Goal: Task Accomplishment & Management: Use online tool/utility

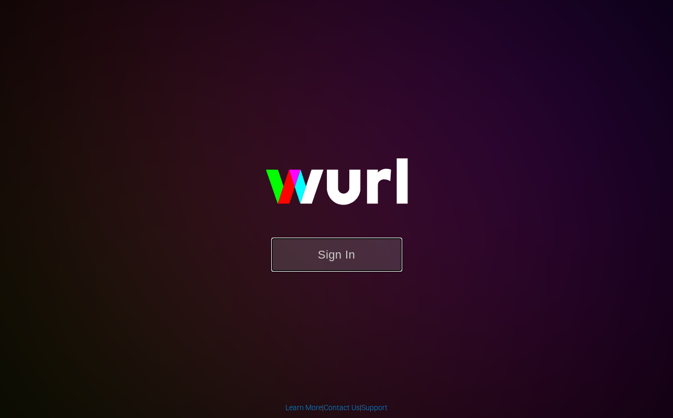
click at [358, 265] on button "Sign In" at bounding box center [336, 254] width 131 height 34
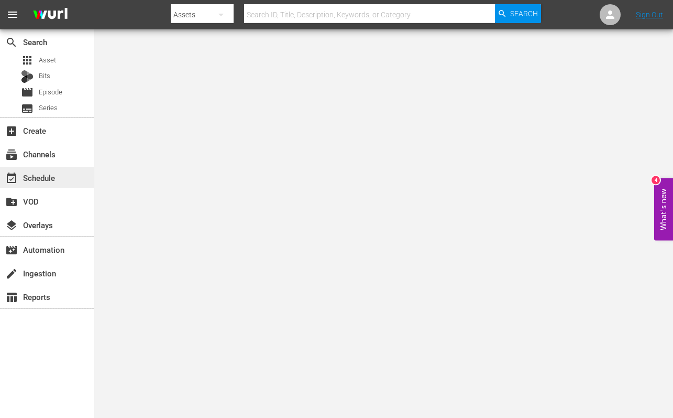
click at [41, 179] on div "event_available Schedule" at bounding box center [29, 175] width 59 height 9
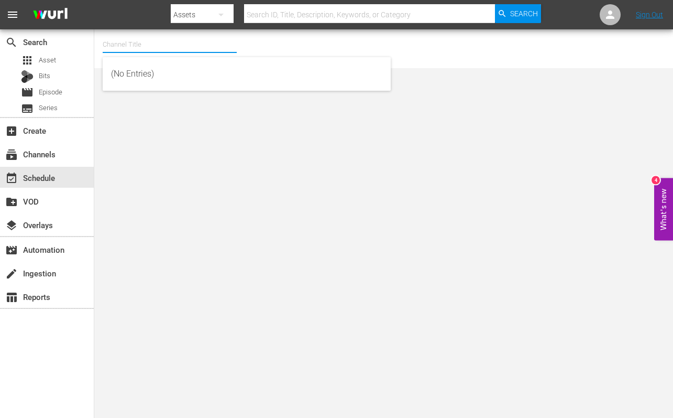
click at [126, 47] on input "text" at bounding box center [170, 44] width 134 height 25
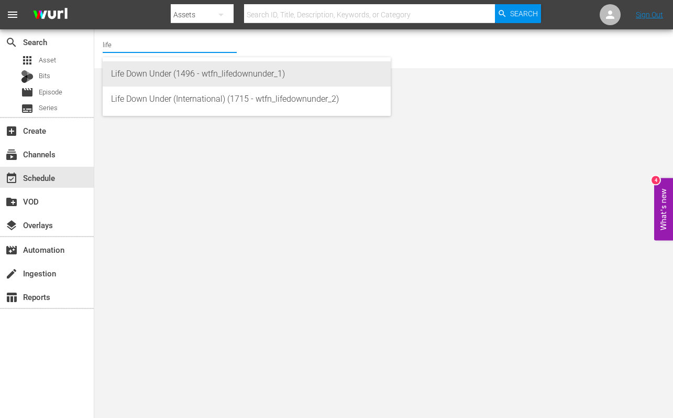
click at [146, 73] on div "Life Down Under (1496 - wtfn_lifedownunder_1)" at bounding box center [246, 73] width 271 height 25
type input "Life Down Under (1496 - wtfn_lifedownunder_1)"
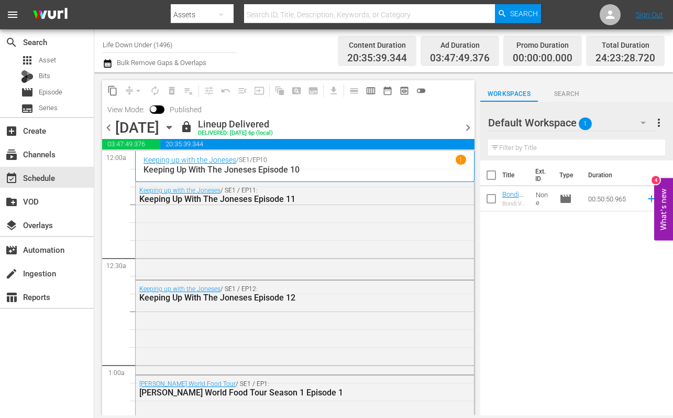
click at [175, 126] on icon "button" at bounding box center [169, 128] width 12 height 12
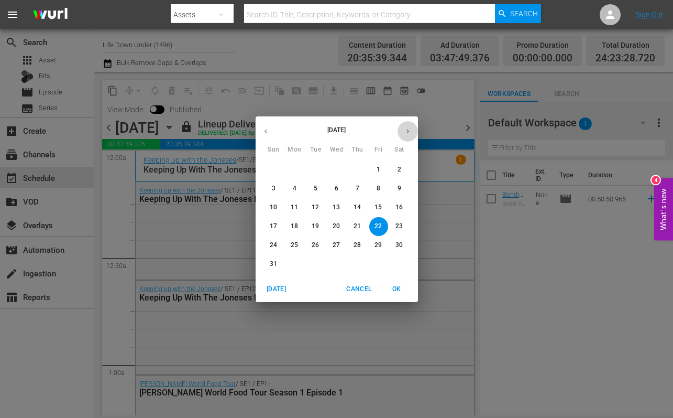
click at [405, 127] on icon "button" at bounding box center [408, 131] width 8 height 8
click at [294, 186] on p "8" at bounding box center [295, 188] width 4 height 9
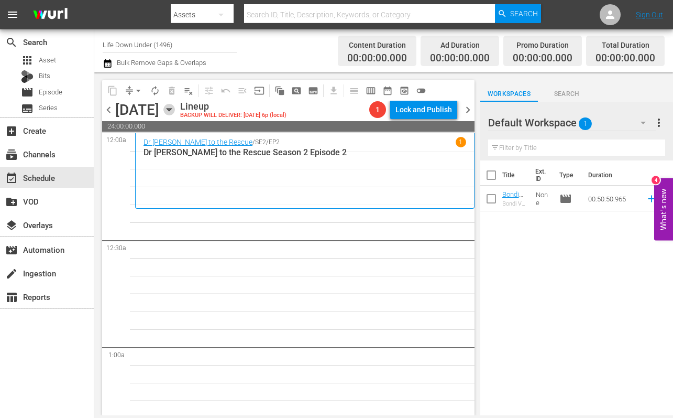
click at [175, 108] on icon "button" at bounding box center [169, 110] width 12 height 12
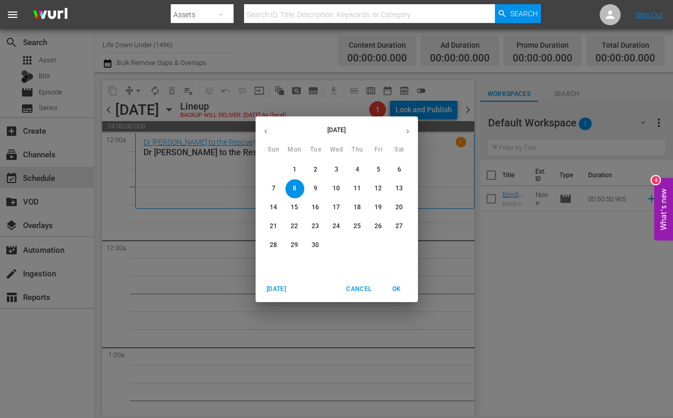
click at [265, 133] on icon "button" at bounding box center [266, 131] width 8 height 8
click at [316, 244] on p "26" at bounding box center [315, 244] width 7 height 9
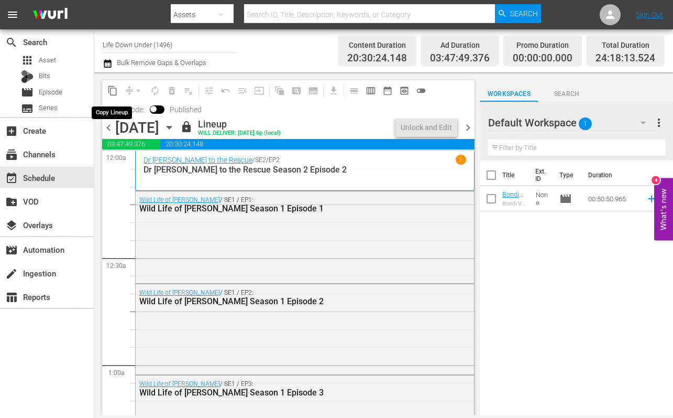
click at [111, 91] on span "content_copy" at bounding box center [112, 90] width 10 height 10
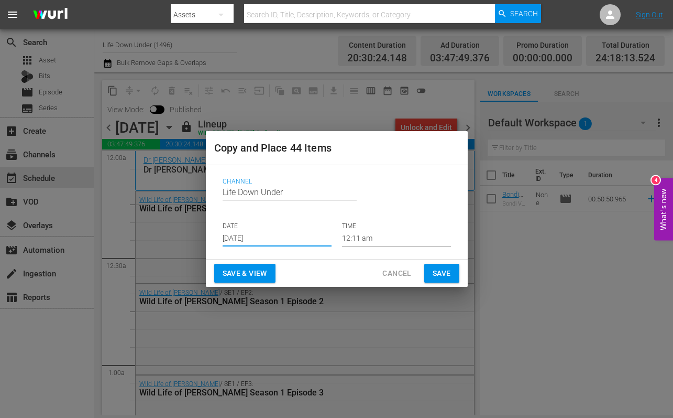
drag, startPoint x: 279, startPoint y: 238, endPoint x: 211, endPoint y: 238, distance: 68.6
click at [211, 238] on div "Channel Channel Title Life Down Under DATE [DATE] TIME 12:11 am" at bounding box center [337, 212] width 262 height 94
click at [265, 235] on input "[DATE]" at bounding box center [277, 239] width 109 height 16
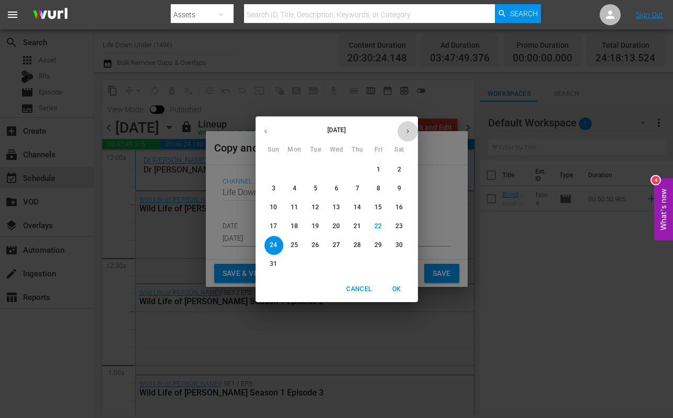
click at [406, 128] on icon "button" at bounding box center [408, 131] width 8 height 8
click at [294, 187] on p "8" at bounding box center [295, 188] width 4 height 9
type input "[DATE]"
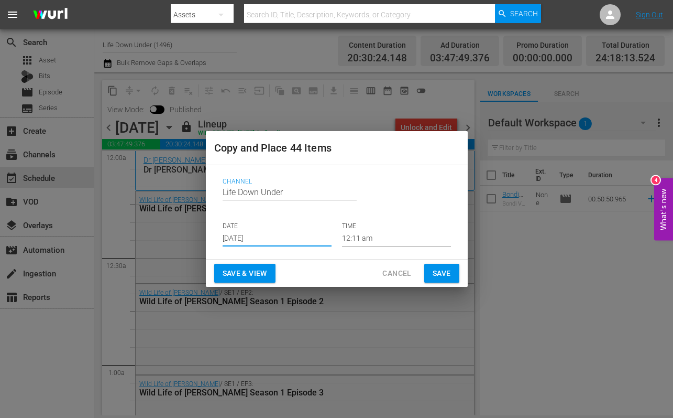
click at [239, 275] on span "Save & View" at bounding box center [245, 273] width 45 height 13
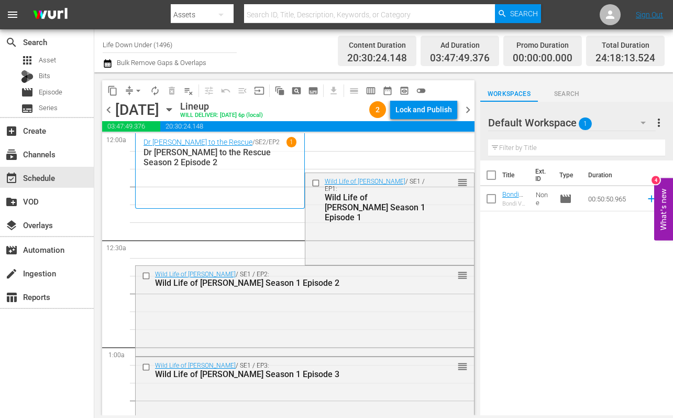
click at [171, 109] on icon "button" at bounding box center [169, 109] width 5 height 3
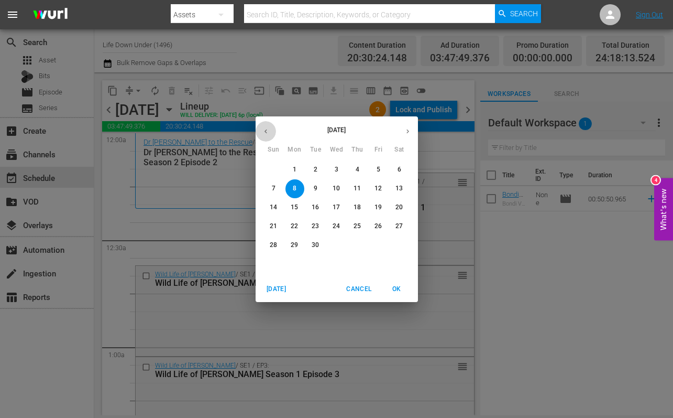
click at [264, 132] on icon "button" at bounding box center [266, 131] width 8 height 8
click at [315, 240] on button "26" at bounding box center [315, 245] width 19 height 19
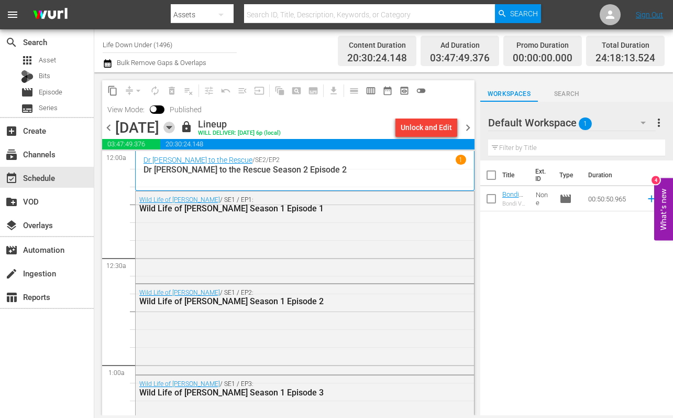
click at [175, 129] on icon "button" at bounding box center [169, 128] width 12 height 12
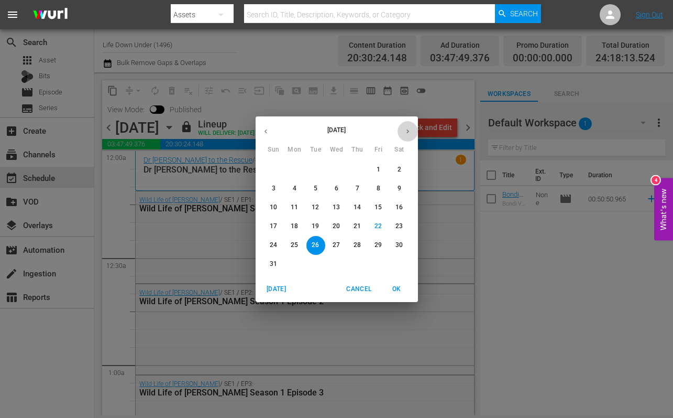
click at [408, 131] on icon "button" at bounding box center [408, 131] width 3 height 4
click at [295, 188] on p "8" at bounding box center [295, 188] width 4 height 9
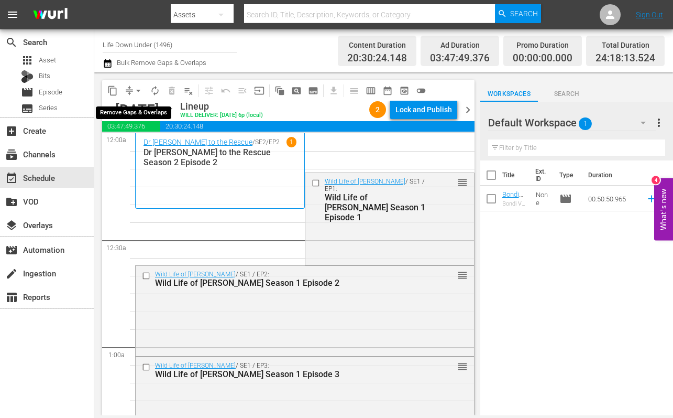
click at [139, 91] on span "arrow_drop_down" at bounding box center [138, 90] width 10 height 10
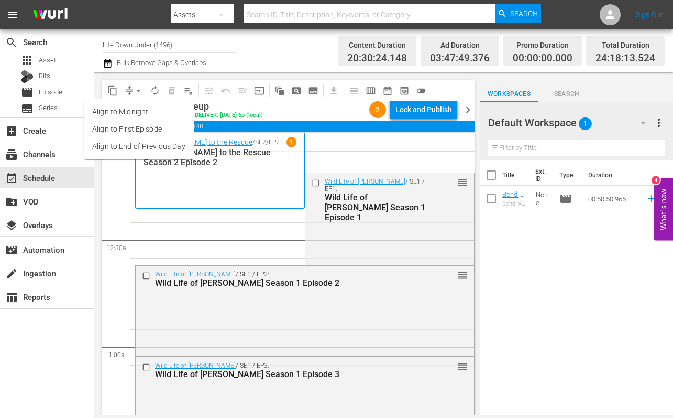
click at [126, 144] on li "Align to End of Previous Day" at bounding box center [139, 146] width 110 height 17
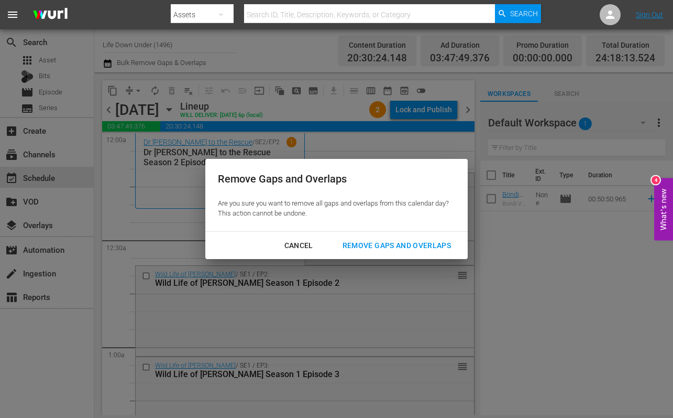
drag, startPoint x: 387, startPoint y: 244, endPoint x: 333, endPoint y: 233, distance: 55.6
click at [387, 244] on div "Remove Gaps and Overlaps" at bounding box center [396, 245] width 125 height 13
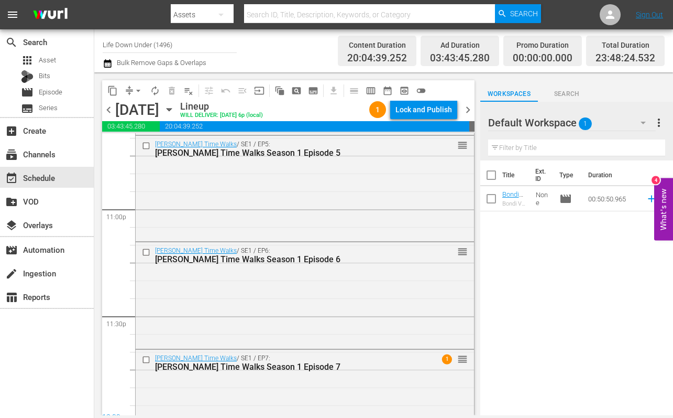
scroll to position [4882, 0]
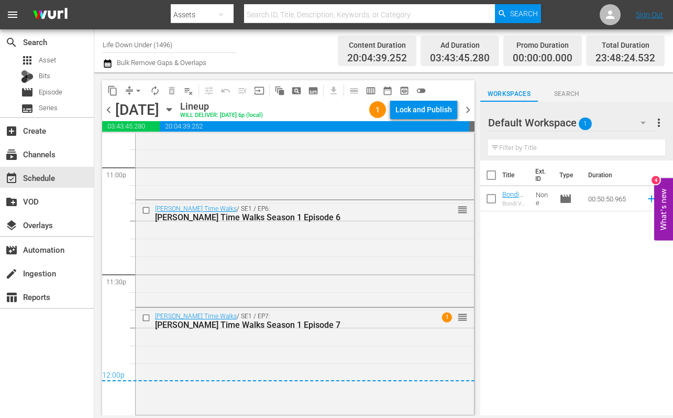
click at [469, 111] on span "chevron_right" at bounding box center [468, 109] width 13 height 13
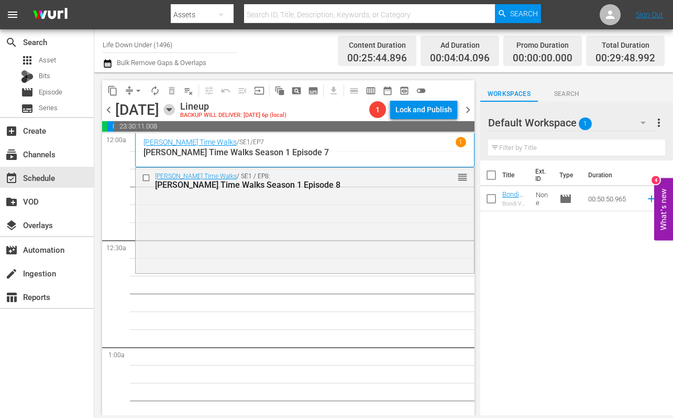
click at [171, 109] on icon "button" at bounding box center [169, 109] width 5 height 3
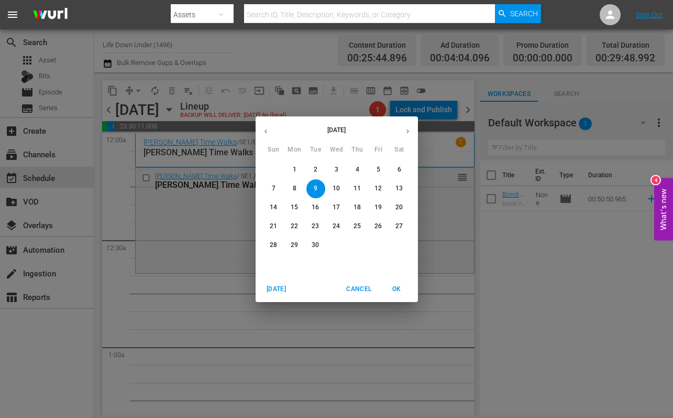
click at [264, 130] on icon "button" at bounding box center [266, 131] width 8 height 8
click at [336, 246] on p "27" at bounding box center [336, 244] width 7 height 9
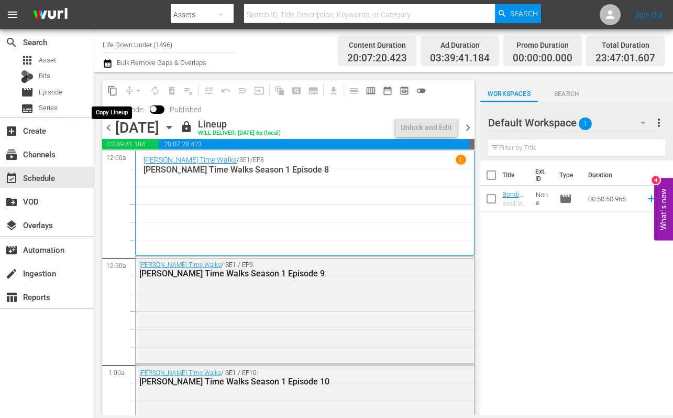
click at [112, 92] on span "content_copy" at bounding box center [112, 90] width 10 height 10
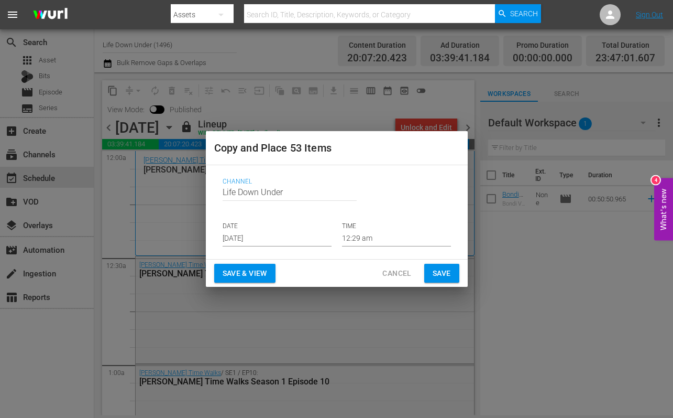
click at [282, 238] on input "[DATE]" at bounding box center [277, 239] width 109 height 16
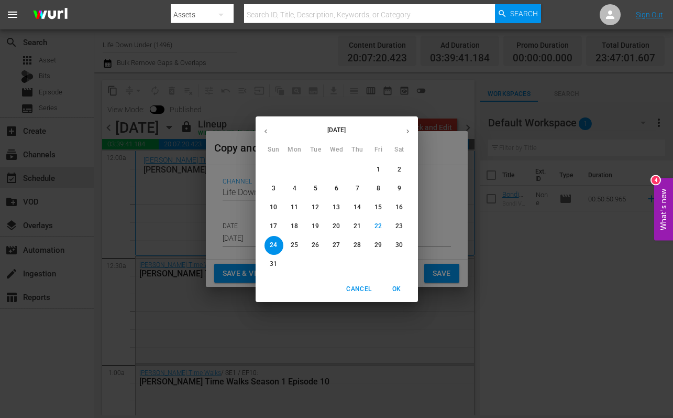
click at [404, 128] on icon "button" at bounding box center [408, 131] width 8 height 8
click at [314, 186] on p "9" at bounding box center [316, 188] width 4 height 9
type input "[DATE]"
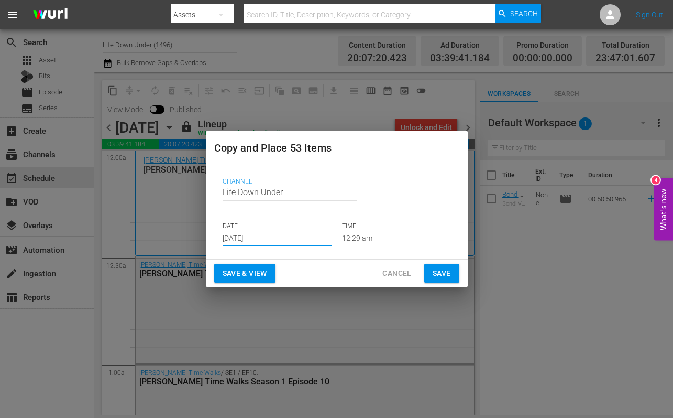
click at [243, 273] on span "Save & View" at bounding box center [245, 273] width 45 height 13
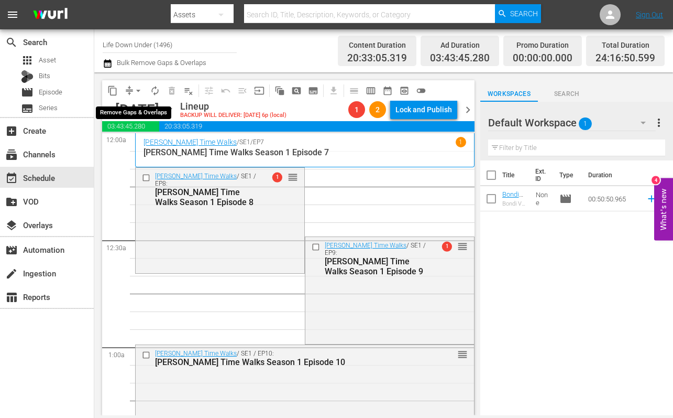
click at [136, 90] on span "arrow_drop_down" at bounding box center [138, 90] width 10 height 10
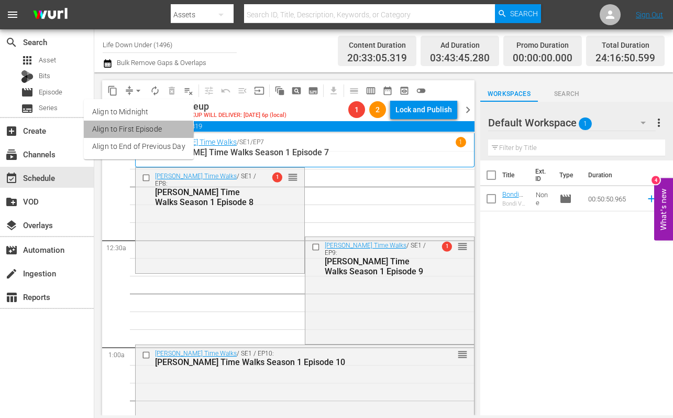
click at [113, 131] on li "Align to First Episode" at bounding box center [139, 128] width 110 height 17
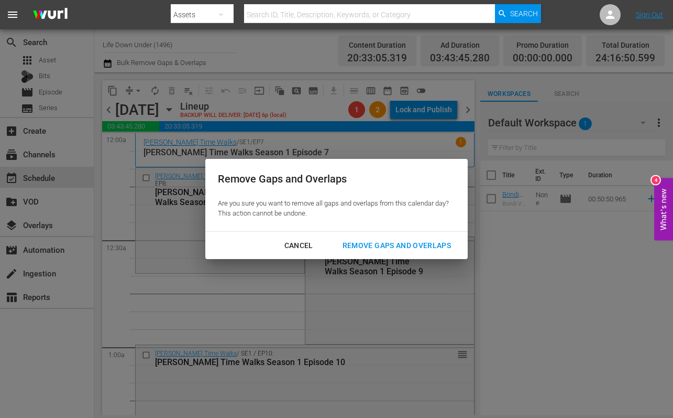
drag, startPoint x: 413, startPoint y: 244, endPoint x: 359, endPoint y: 250, distance: 54.3
click at [413, 244] on div "Remove Gaps and Overlaps" at bounding box center [396, 245] width 125 height 13
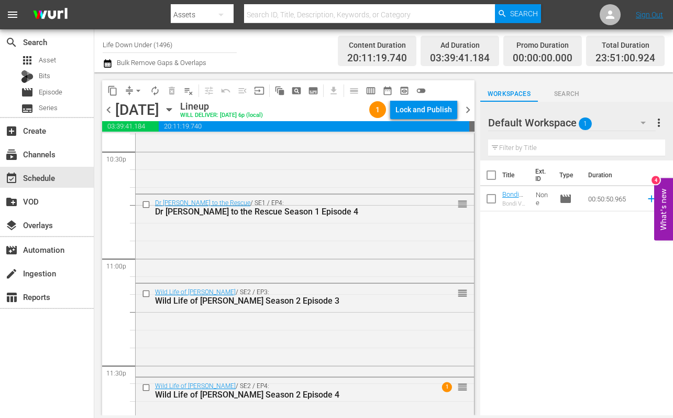
scroll to position [4850, 0]
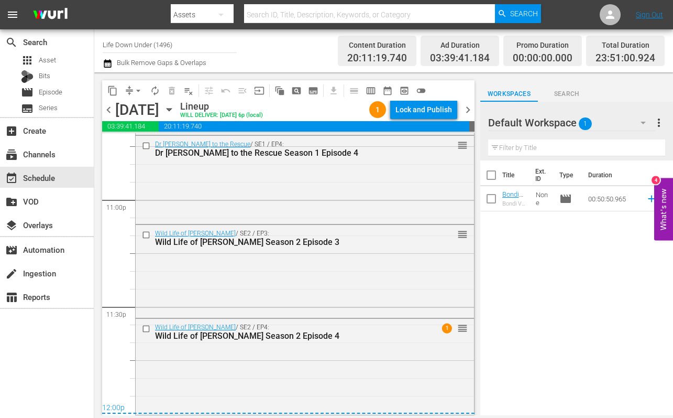
click at [467, 110] on span "chevron_right" at bounding box center [468, 109] width 13 height 13
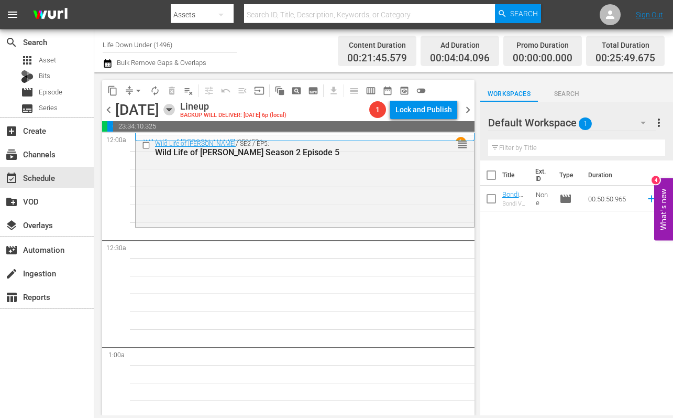
click at [175, 107] on icon "button" at bounding box center [169, 110] width 12 height 12
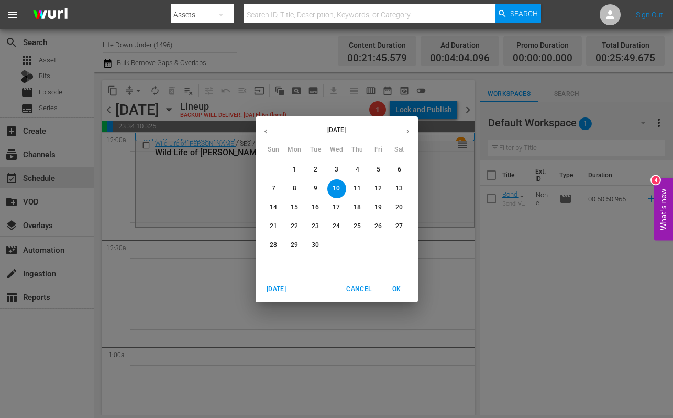
click at [269, 130] on icon "button" at bounding box center [266, 131] width 8 height 8
click at [356, 244] on p "28" at bounding box center [357, 244] width 7 height 9
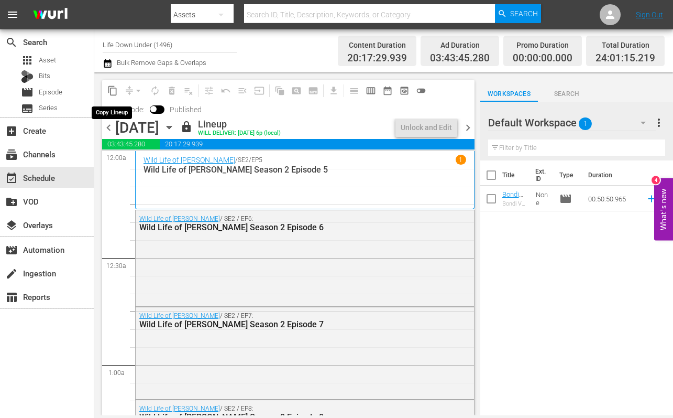
click at [106, 88] on button "content_copy" at bounding box center [112, 90] width 17 height 17
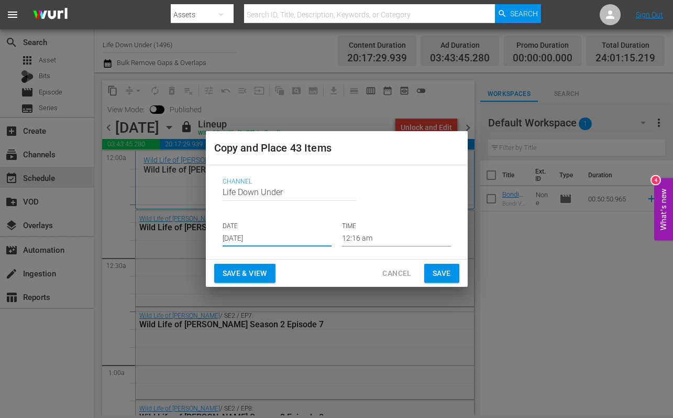
click at [277, 237] on input "[DATE]" at bounding box center [277, 239] width 109 height 16
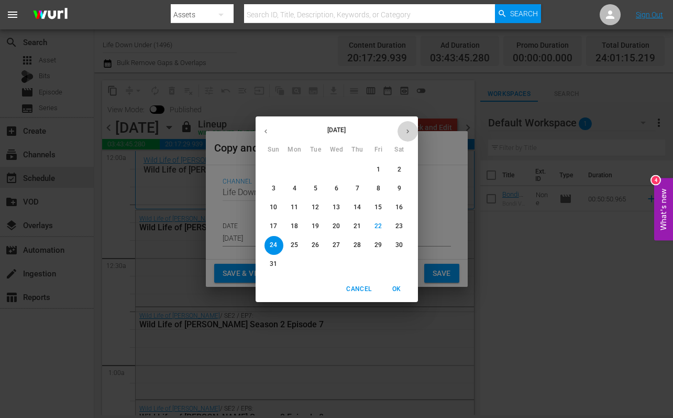
click at [409, 128] on icon "button" at bounding box center [408, 131] width 8 height 8
click at [337, 187] on p "10" at bounding box center [336, 188] width 7 height 9
type input "[DATE]"
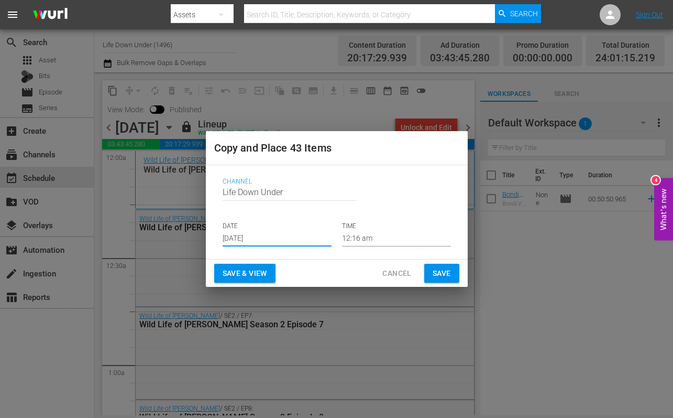
click at [250, 272] on span "Save & View" at bounding box center [245, 273] width 45 height 13
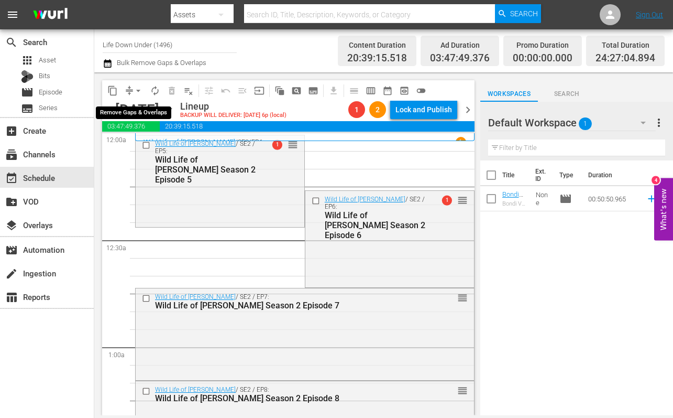
click at [138, 91] on span "arrow_drop_down" at bounding box center [138, 90] width 10 height 10
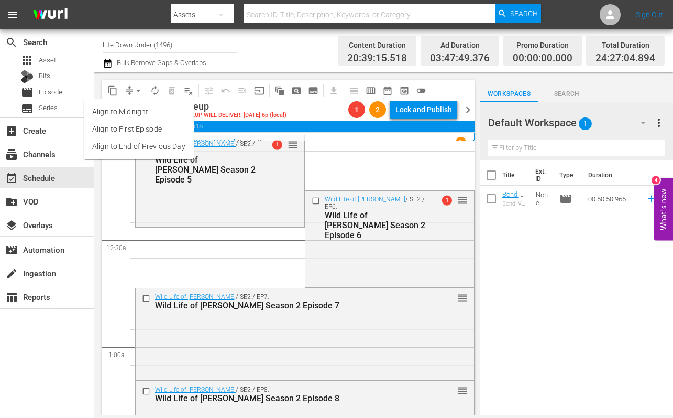
click at [137, 127] on li "Align to First Episode" at bounding box center [139, 128] width 110 height 17
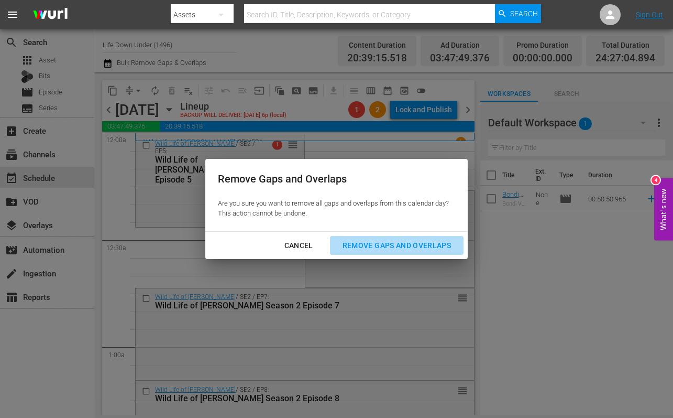
drag, startPoint x: 394, startPoint y: 239, endPoint x: 378, endPoint y: 246, distance: 17.9
click at [394, 239] on div "Remove Gaps and Overlaps" at bounding box center [396, 245] width 125 height 13
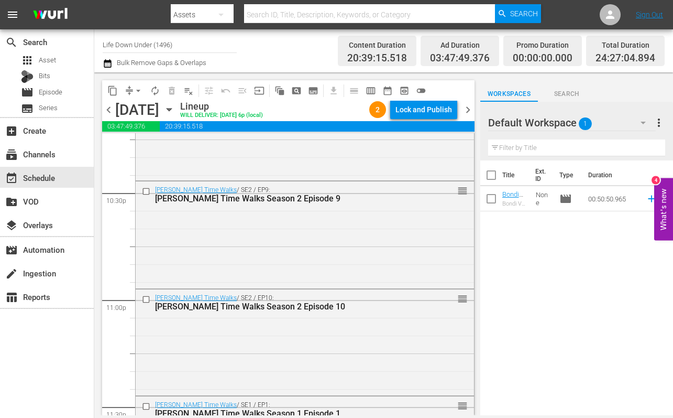
scroll to position [4946, 0]
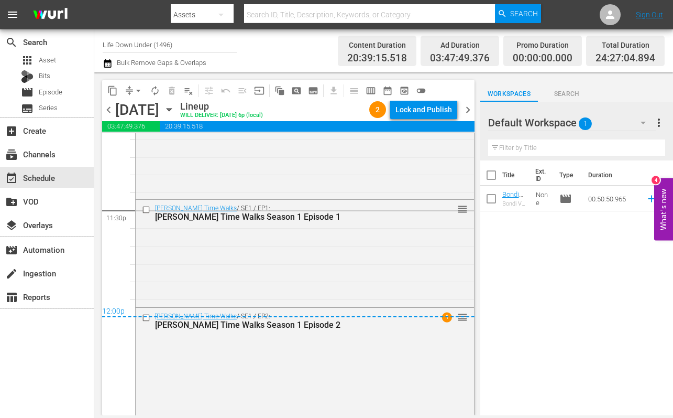
click at [467, 108] on span "chevron_right" at bounding box center [468, 109] width 13 height 13
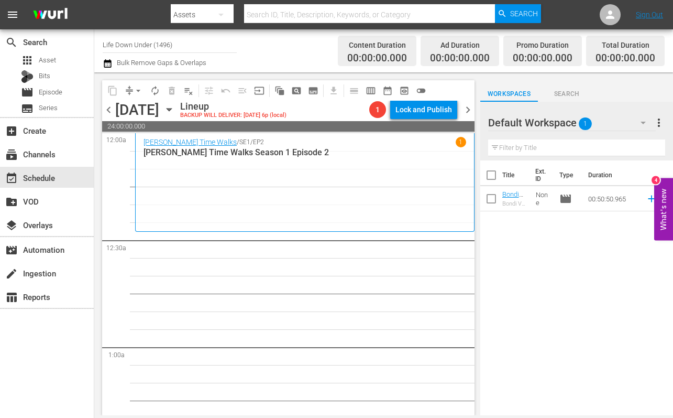
click at [175, 107] on icon "button" at bounding box center [169, 110] width 12 height 12
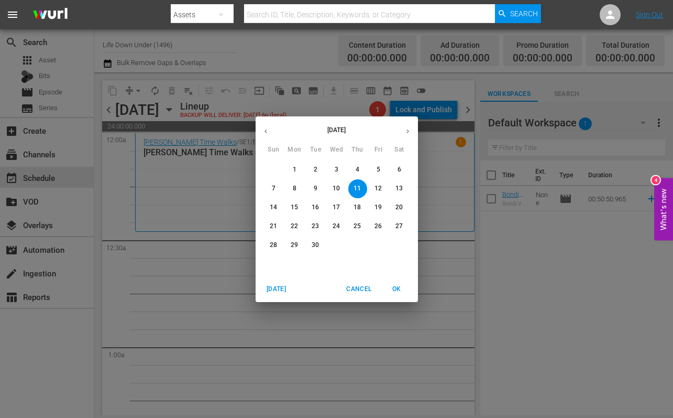
click at [265, 130] on icon "button" at bounding box center [266, 131] width 3 height 4
drag, startPoint x: 376, startPoint y: 244, endPoint x: 358, endPoint y: 255, distance: 21.2
click at [377, 244] on p "29" at bounding box center [378, 244] width 7 height 9
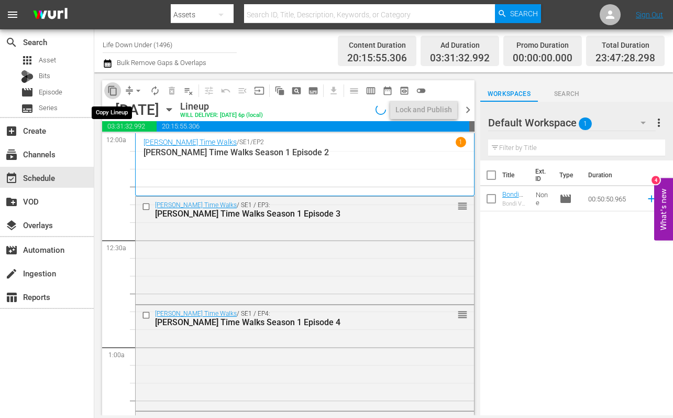
click at [111, 87] on span "content_copy" at bounding box center [112, 90] width 10 height 10
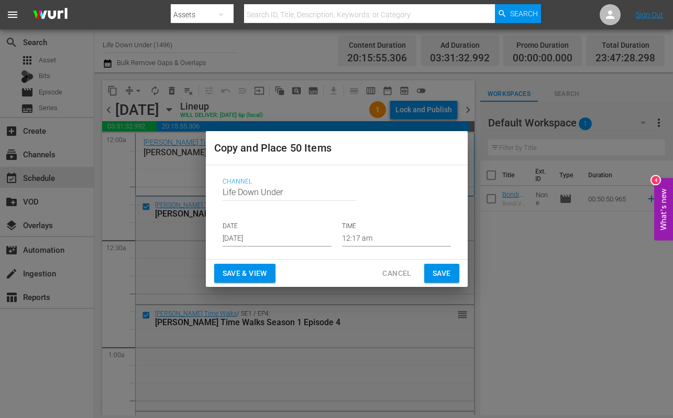
click at [279, 239] on input "[DATE]" at bounding box center [277, 239] width 109 height 16
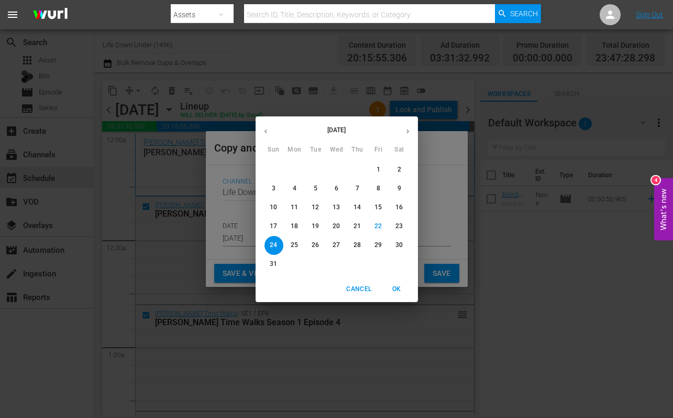
click at [407, 130] on icon "button" at bounding box center [408, 131] width 8 height 8
drag, startPoint x: 356, startPoint y: 187, endPoint x: 372, endPoint y: 193, distance: 17.4
click at [357, 187] on p "11" at bounding box center [357, 188] width 7 height 9
type input "[DATE]"
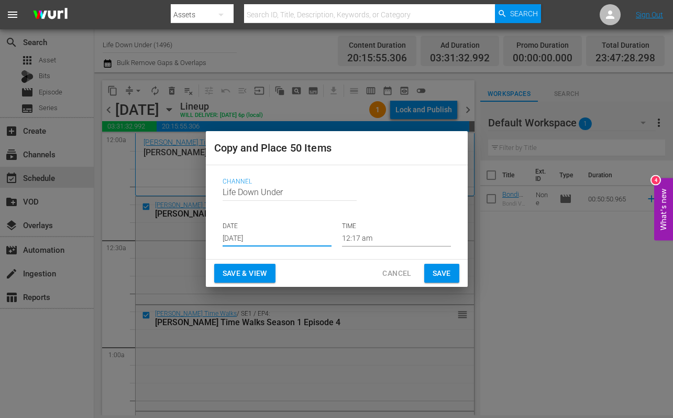
click at [259, 270] on span "Save & View" at bounding box center [245, 273] width 45 height 13
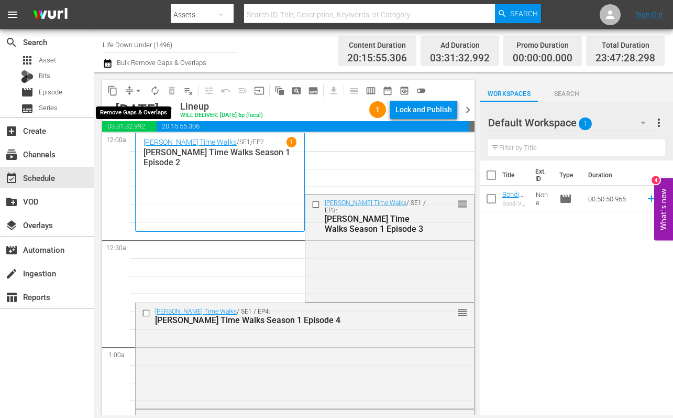
click at [138, 96] on button "arrow_drop_down" at bounding box center [138, 90] width 17 height 17
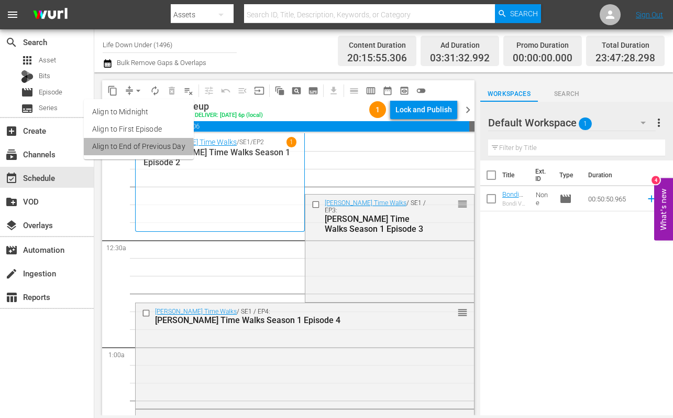
click at [124, 145] on li "Align to End of Previous Day" at bounding box center [139, 146] width 110 height 17
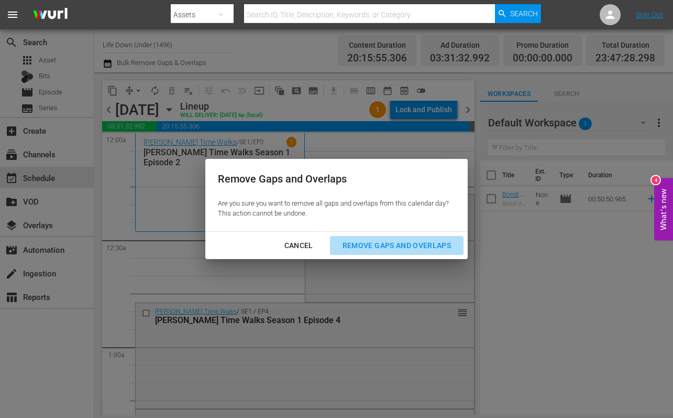
drag, startPoint x: 388, startPoint y: 243, endPoint x: 377, endPoint y: 264, distance: 23.9
click at [388, 243] on div "Remove Gaps and Overlaps" at bounding box center [396, 245] width 125 height 13
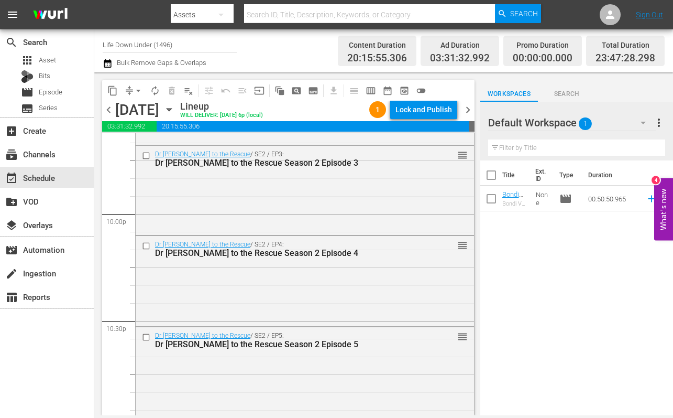
scroll to position [4901, 0]
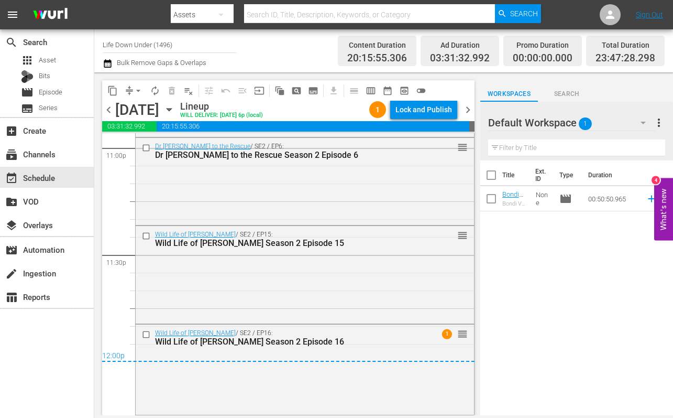
click at [467, 109] on span "chevron_right" at bounding box center [468, 109] width 13 height 13
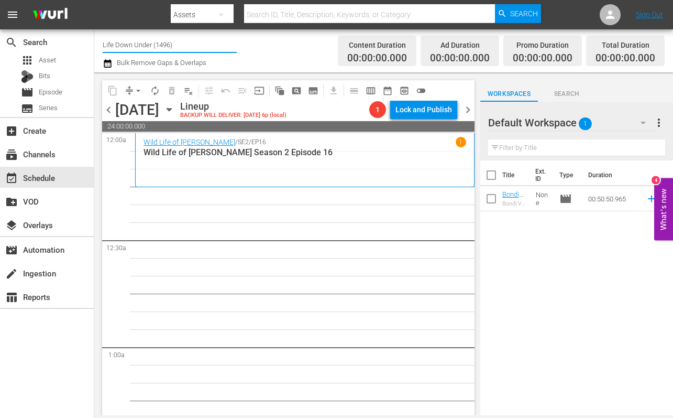
drag, startPoint x: 182, startPoint y: 42, endPoint x: 97, endPoint y: 41, distance: 84.9
click at [97, 41] on div "Channel Title Life Down Under (1496) Bulk Remove Gaps & Overlaps Content Durati…" at bounding box center [383, 50] width 579 height 43
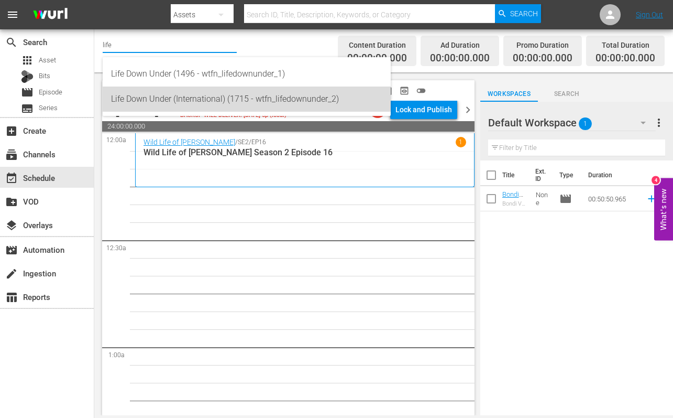
click at [163, 89] on div "Life Down Under (International) (1715 - wtfn_lifedownunder_2)" at bounding box center [246, 98] width 271 height 25
type input "Life Down Under (International) (1715 - wtfn_lifedownunder_2)"
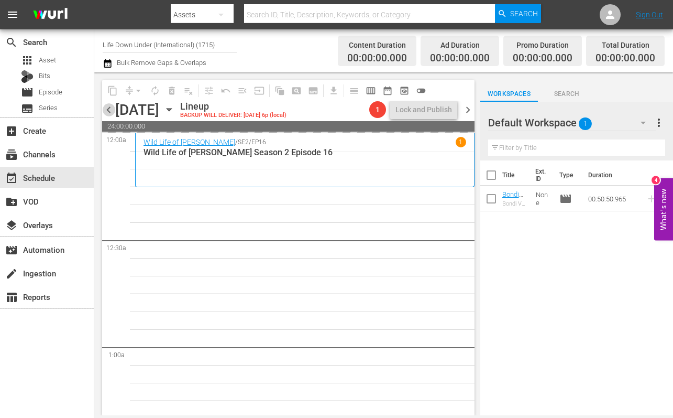
click at [109, 109] on span "chevron_left" at bounding box center [108, 109] width 13 height 13
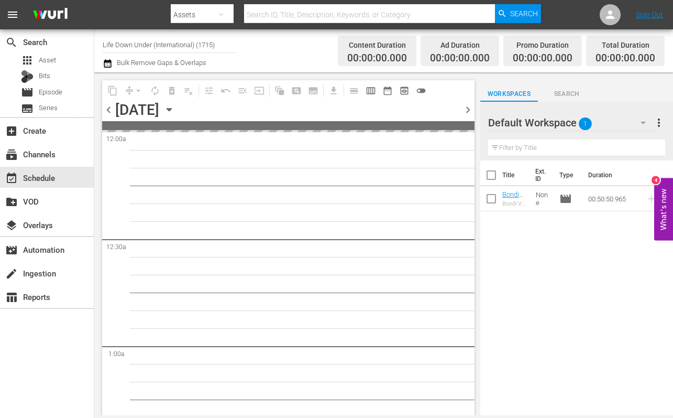
click at [109, 109] on span "chevron_left" at bounding box center [108, 109] width 13 height 13
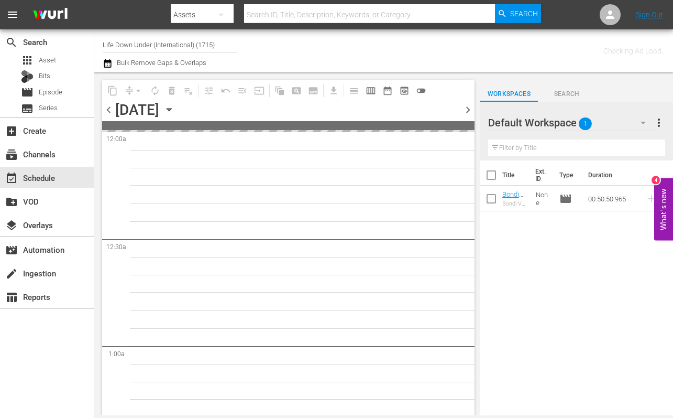
click at [109, 109] on span "chevron_left" at bounding box center [108, 109] width 13 height 13
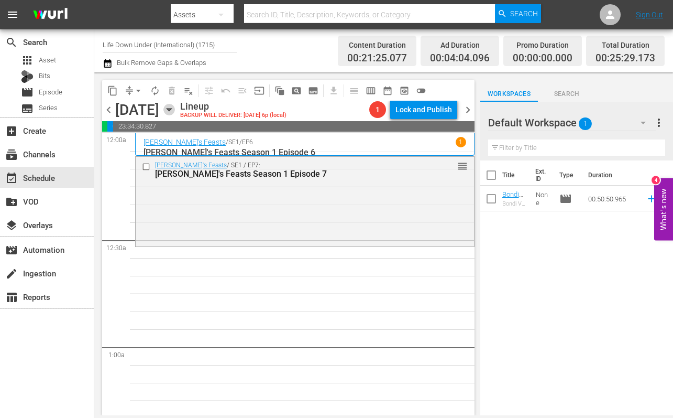
click at [175, 112] on icon "button" at bounding box center [169, 110] width 12 height 12
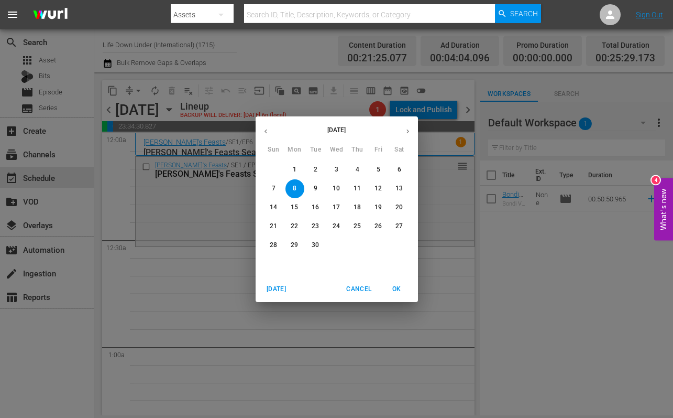
click at [268, 131] on icon "button" at bounding box center [266, 131] width 8 height 8
click at [314, 245] on p "26" at bounding box center [315, 244] width 7 height 9
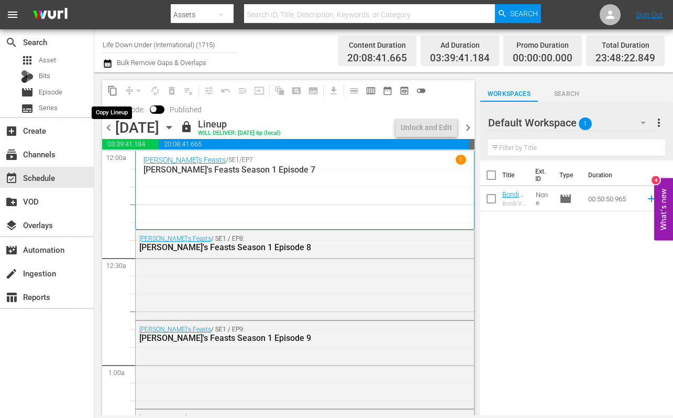
click at [113, 93] on span "content_copy" at bounding box center [112, 90] width 10 height 10
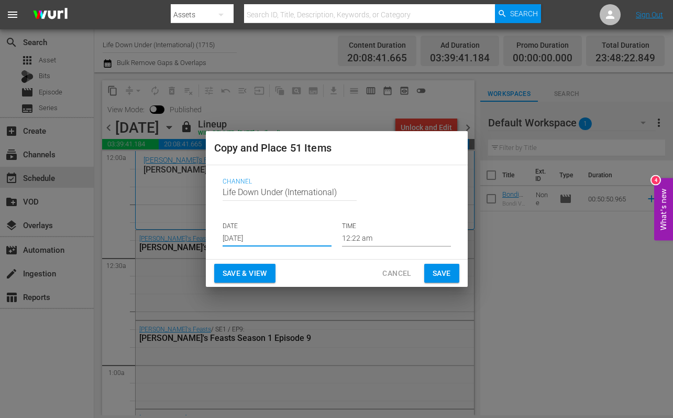
click at [287, 239] on input "[DATE]" at bounding box center [277, 239] width 109 height 16
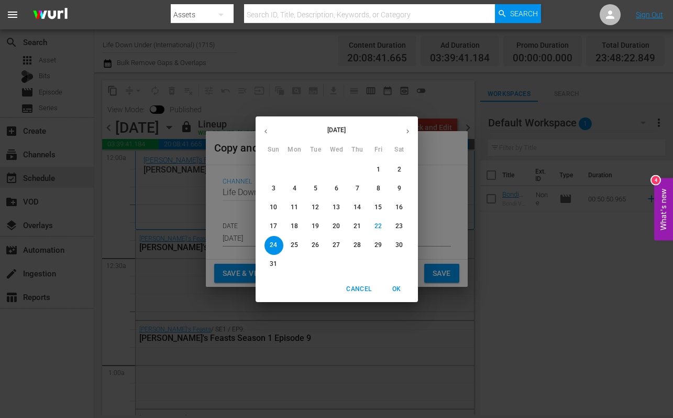
click at [404, 130] on icon "button" at bounding box center [408, 131] width 8 height 8
drag, startPoint x: 291, startPoint y: 186, endPoint x: 305, endPoint y: 190, distance: 14.3
click at [291, 186] on span "8" at bounding box center [295, 188] width 19 height 9
type input "[DATE]"
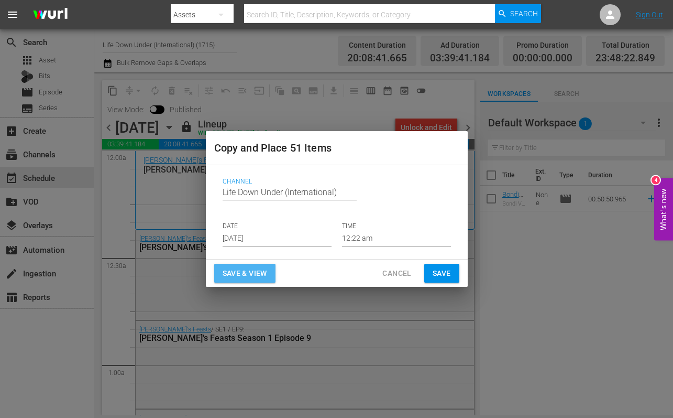
click at [249, 271] on span "Save & View" at bounding box center [245, 273] width 45 height 13
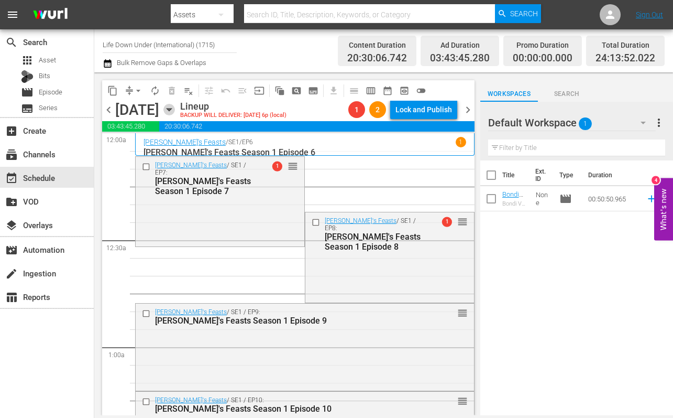
click at [175, 111] on icon "button" at bounding box center [169, 110] width 12 height 12
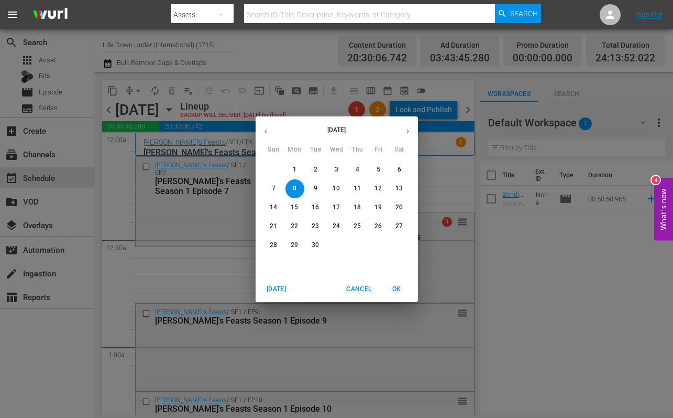
drag, startPoint x: 174, startPoint y: 283, endPoint x: 168, endPoint y: 254, distance: 29.6
click at [175, 282] on div "[DATE] Sun Mon Tue Wed Thu Fri Sat 31 1 2 3 4 5 6 7 8 9 10 11 12 13 14 15 16 17…" at bounding box center [336, 209] width 673 height 418
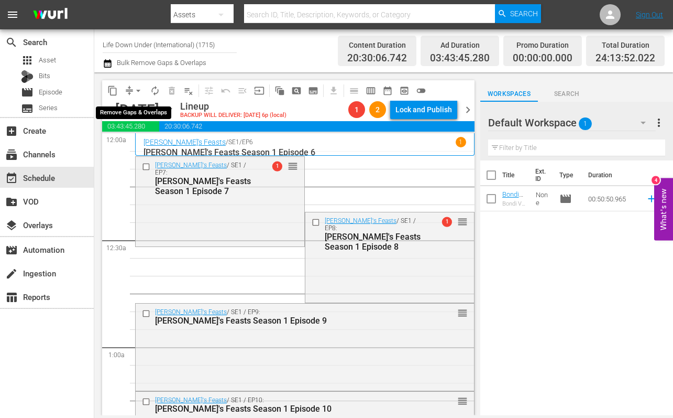
click at [137, 89] on span "arrow_drop_down" at bounding box center [138, 90] width 10 height 10
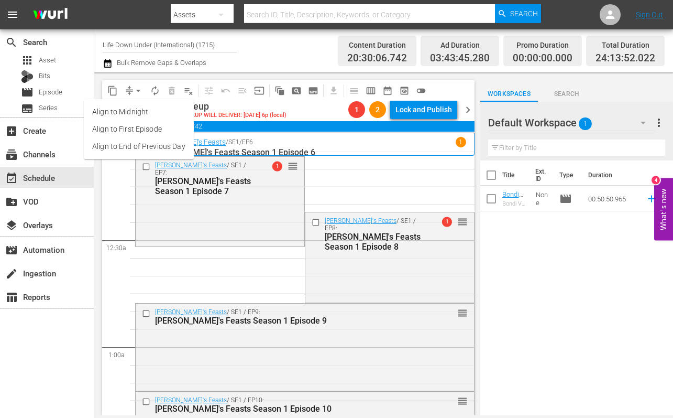
click at [119, 129] on li "Align to First Episode" at bounding box center [139, 128] width 110 height 17
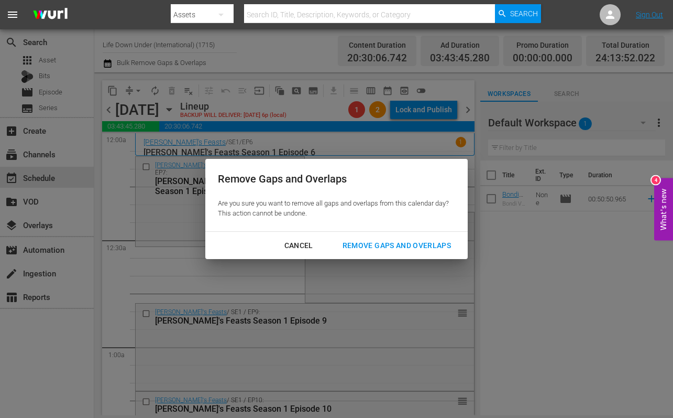
drag, startPoint x: 374, startPoint y: 244, endPoint x: 336, endPoint y: 256, distance: 39.6
click at [374, 244] on div "Remove Gaps and Overlaps" at bounding box center [396, 245] width 125 height 13
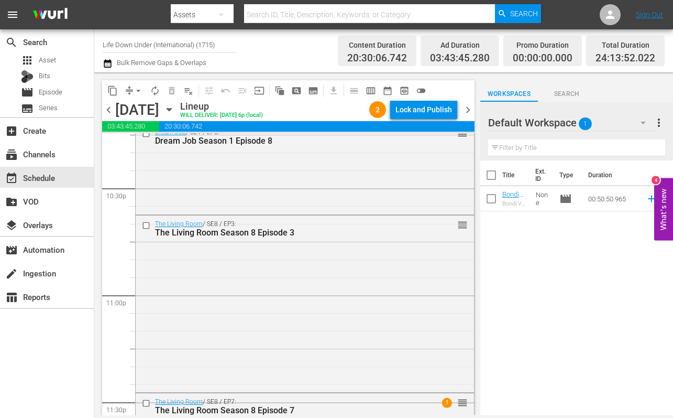
scroll to position [4920, 0]
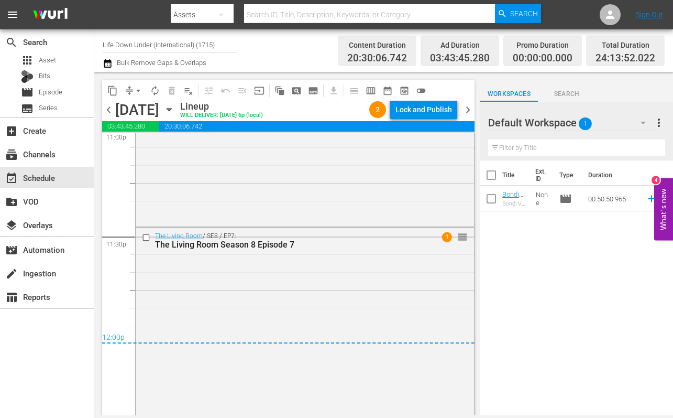
click at [473, 109] on span "chevron_right" at bounding box center [468, 109] width 13 height 13
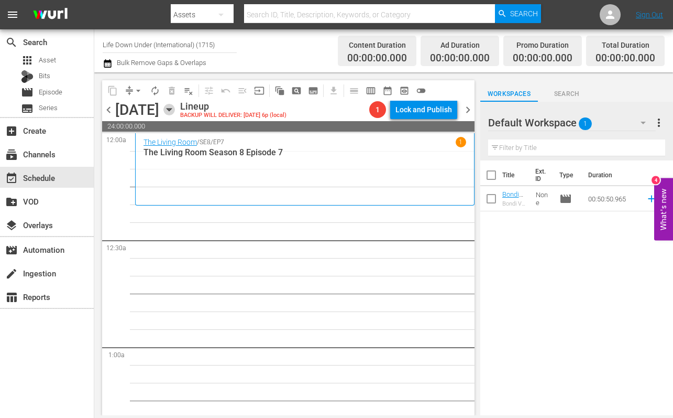
click at [175, 112] on icon "button" at bounding box center [169, 110] width 12 height 12
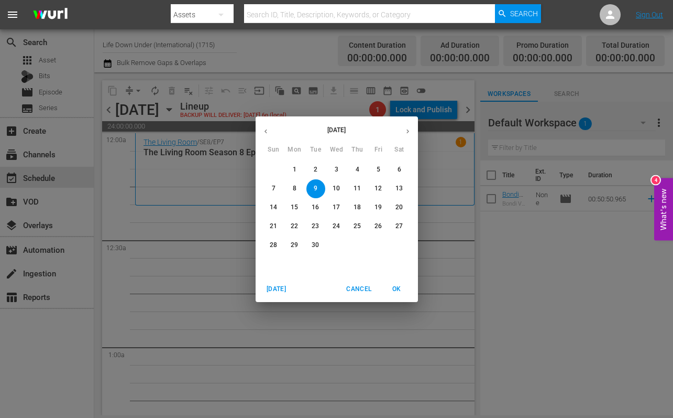
click at [269, 131] on icon "button" at bounding box center [266, 131] width 8 height 8
click at [341, 245] on span "27" at bounding box center [336, 244] width 19 height 9
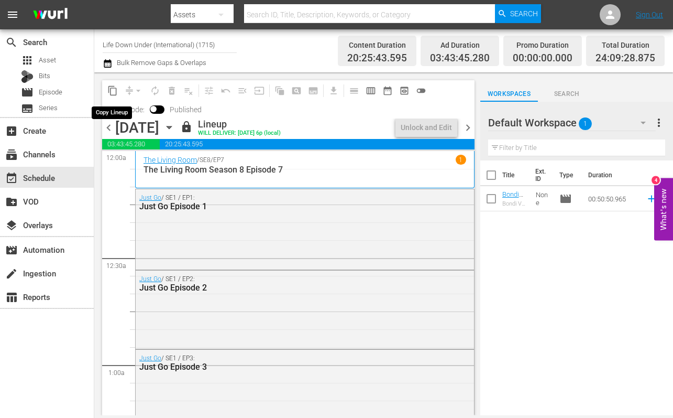
click at [110, 88] on span "content_copy" at bounding box center [112, 90] width 10 height 10
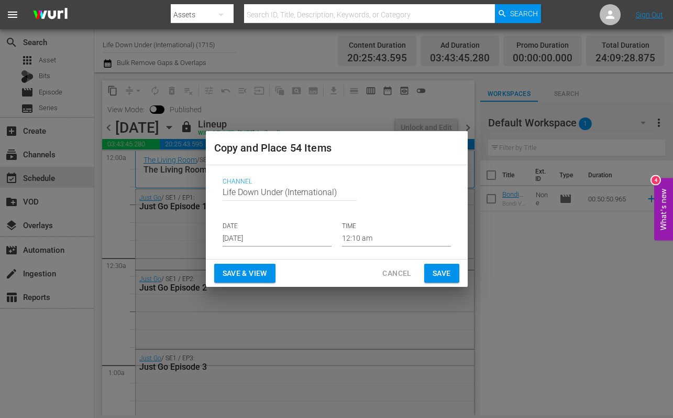
click at [271, 239] on input "[DATE]" at bounding box center [277, 239] width 109 height 16
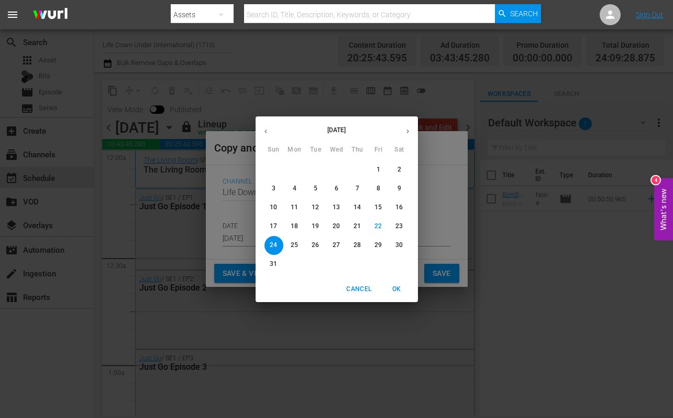
click at [408, 132] on icon "button" at bounding box center [408, 131] width 8 height 8
click at [316, 185] on p "9" at bounding box center [316, 188] width 4 height 9
type input "[DATE]"
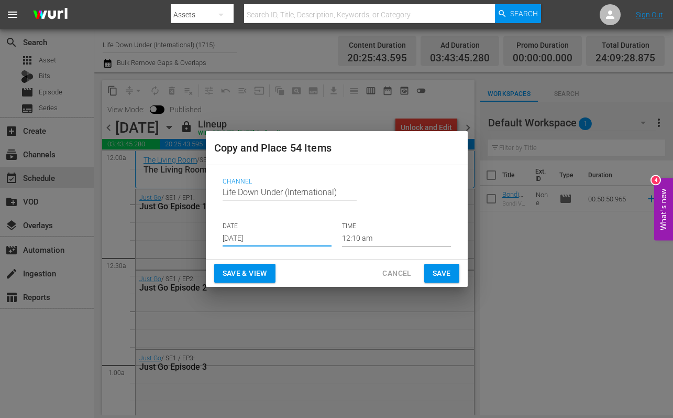
click at [238, 273] on span "Save & View" at bounding box center [245, 273] width 45 height 13
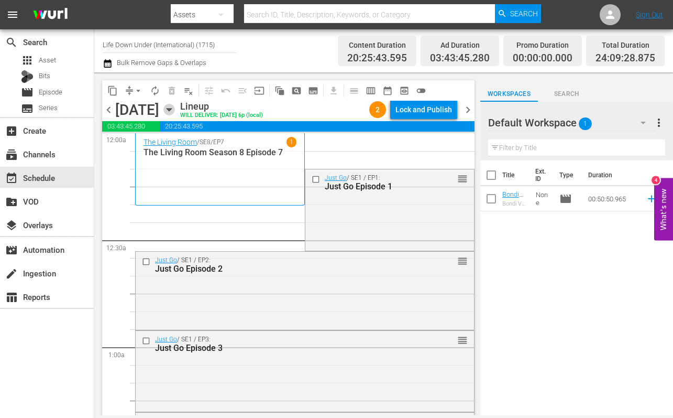
click at [175, 110] on icon "button" at bounding box center [169, 110] width 12 height 12
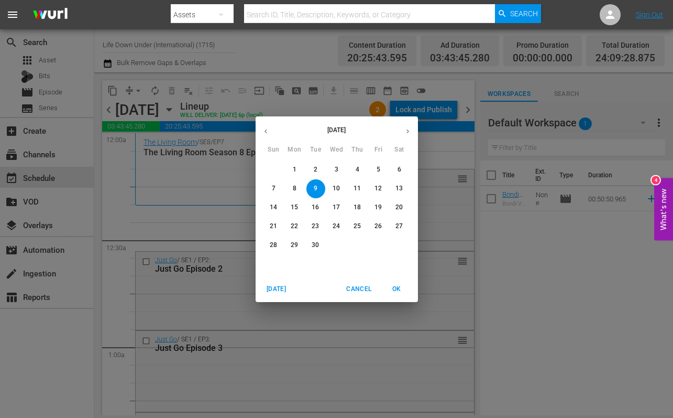
click at [167, 232] on div "[DATE] Sun Mon Tue Wed Thu Fri Sat 31 1 2 3 4 5 6 7 8 9 10 11 12 13 14 15 16 17…" at bounding box center [336, 209] width 673 height 418
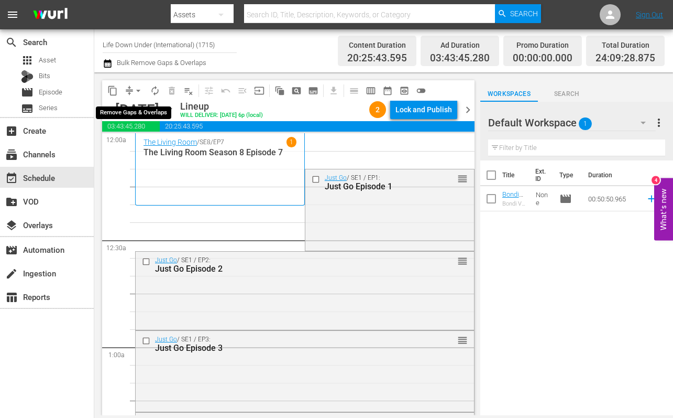
click at [141, 89] on span "arrow_drop_down" at bounding box center [138, 90] width 10 height 10
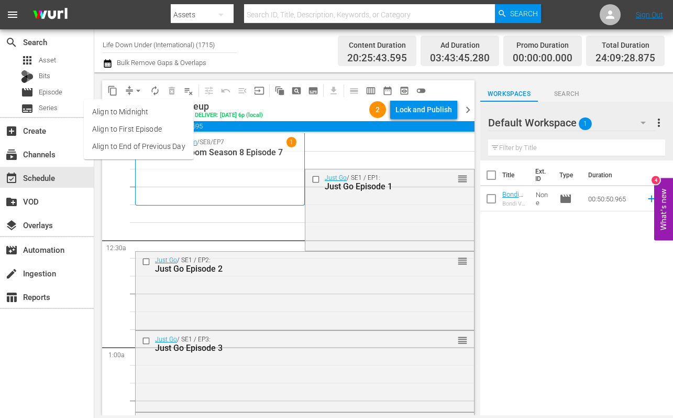
click at [124, 144] on li "Align to End of Previous Day" at bounding box center [139, 146] width 110 height 17
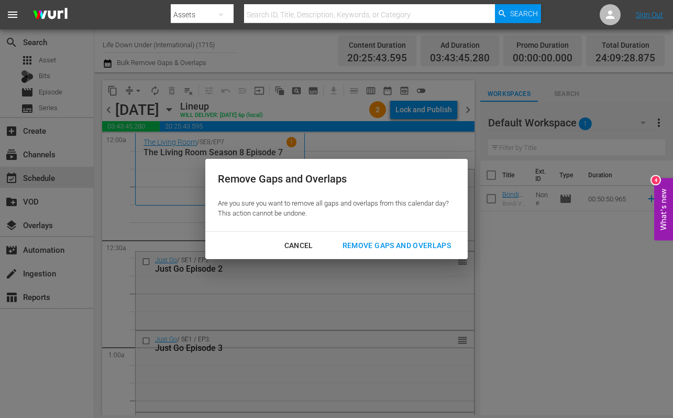
drag, startPoint x: 383, startPoint y: 243, endPoint x: 279, endPoint y: 228, distance: 105.4
click at [382, 242] on div "Remove Gaps and Overlaps" at bounding box center [396, 245] width 125 height 13
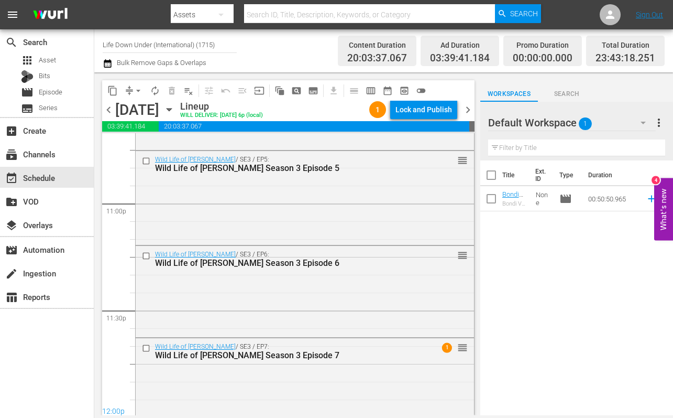
scroll to position [4861, 0]
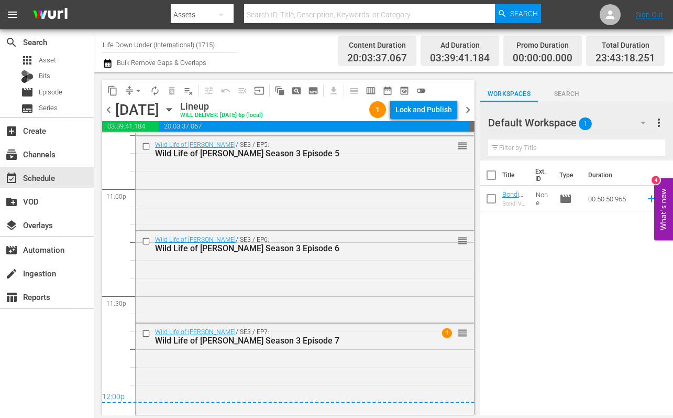
click at [468, 107] on span "chevron_right" at bounding box center [468, 109] width 13 height 13
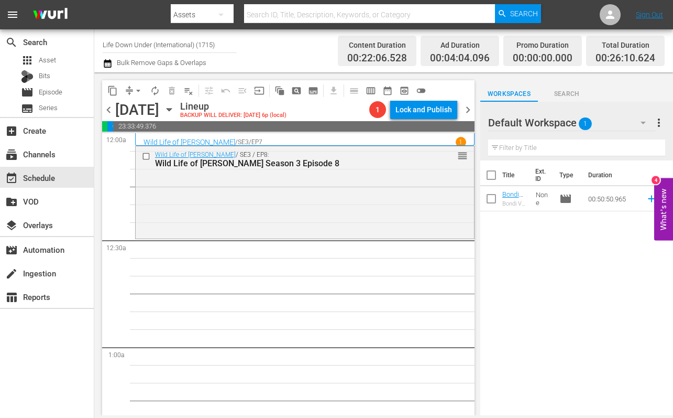
click at [175, 110] on icon "button" at bounding box center [169, 110] width 12 height 12
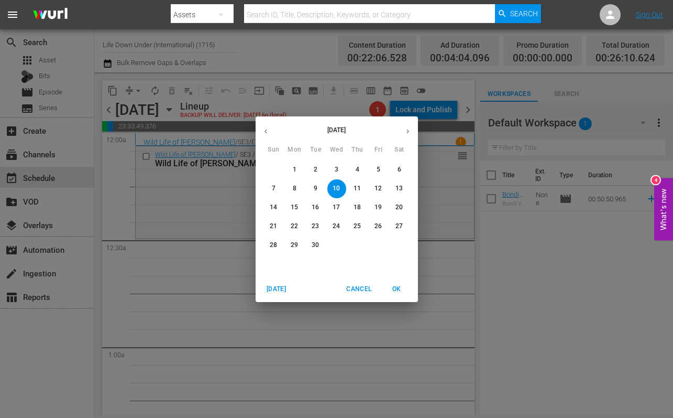
click at [266, 133] on icon "button" at bounding box center [266, 131] width 3 height 4
click at [356, 245] on p "28" at bounding box center [357, 244] width 7 height 9
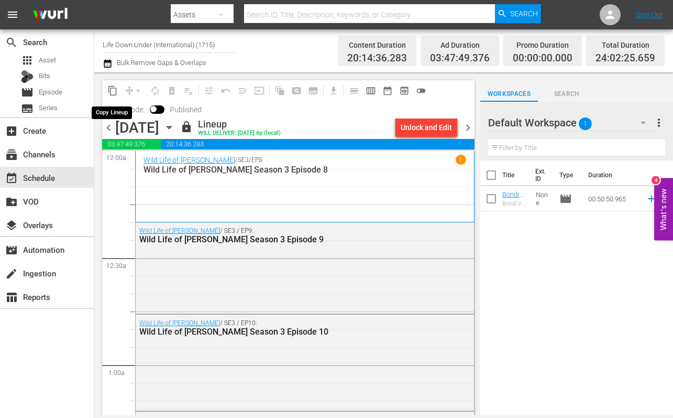
click at [115, 91] on span "content_copy" at bounding box center [112, 90] width 10 height 10
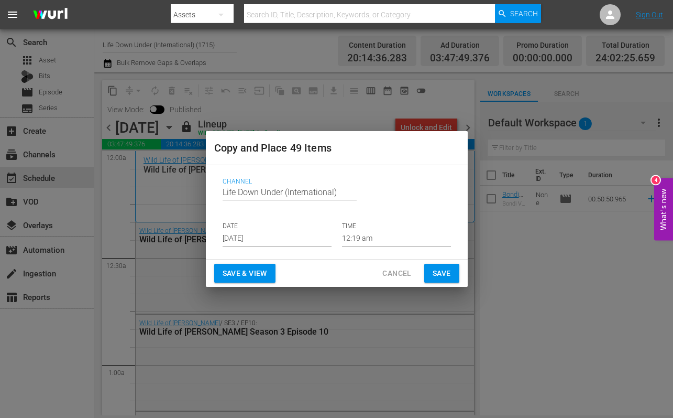
click at [282, 234] on input "[DATE]" at bounding box center [277, 239] width 109 height 16
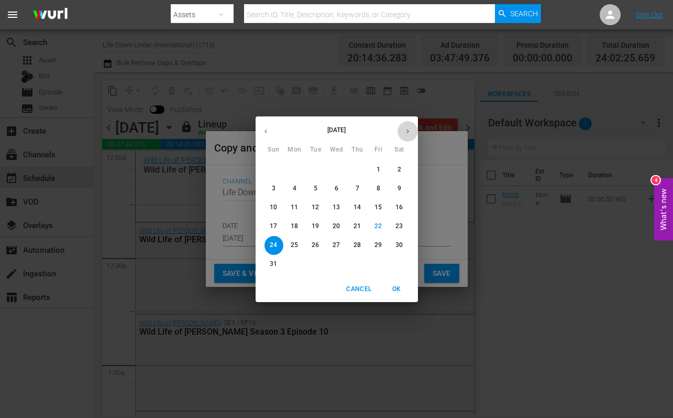
click at [410, 129] on icon "button" at bounding box center [408, 131] width 8 height 8
drag, startPoint x: 337, startPoint y: 188, endPoint x: 337, endPoint y: 200, distance: 12.0
click at [337, 188] on p "10" at bounding box center [336, 188] width 7 height 9
type input "[DATE]"
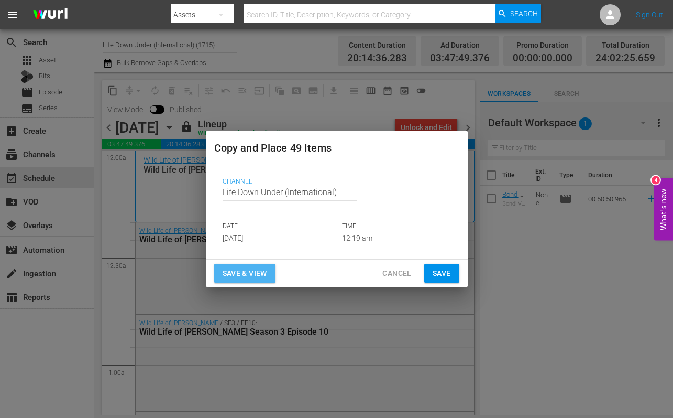
click at [242, 270] on span "Save & View" at bounding box center [245, 273] width 45 height 13
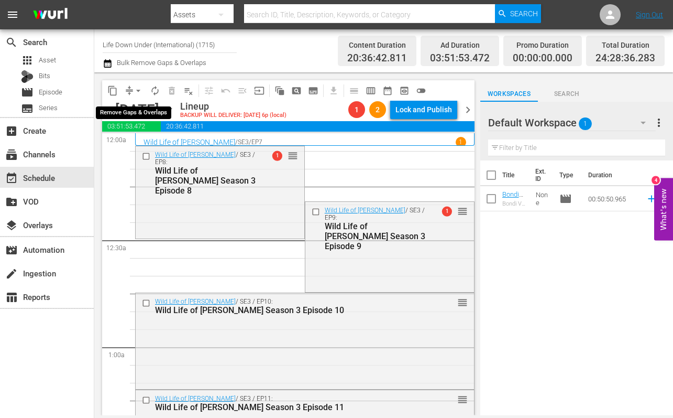
click at [139, 90] on span "arrow_drop_down" at bounding box center [138, 90] width 10 height 10
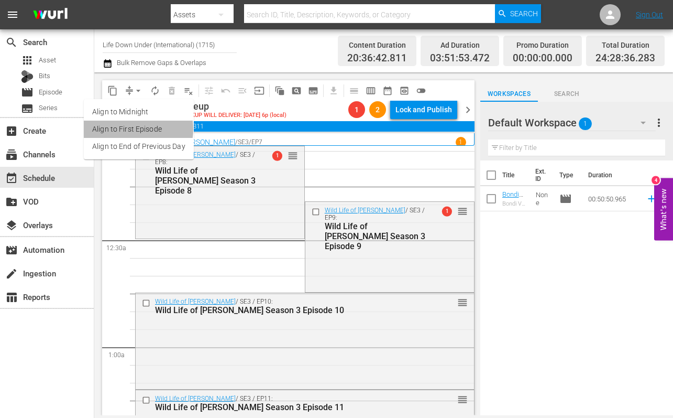
click at [128, 129] on li "Align to First Episode" at bounding box center [139, 128] width 110 height 17
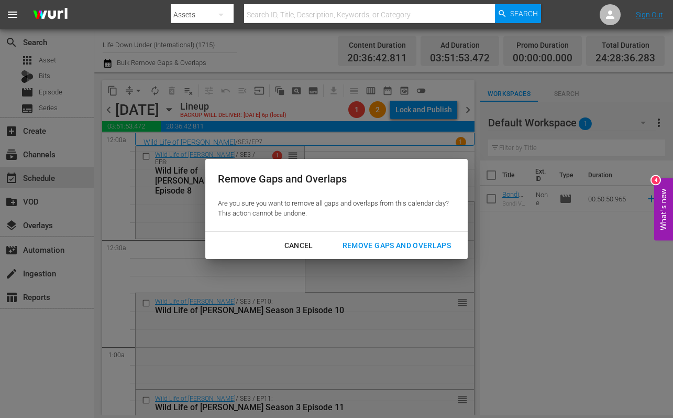
click at [367, 253] on button "Remove Gaps and Overlaps" at bounding box center [397, 245] width 134 height 19
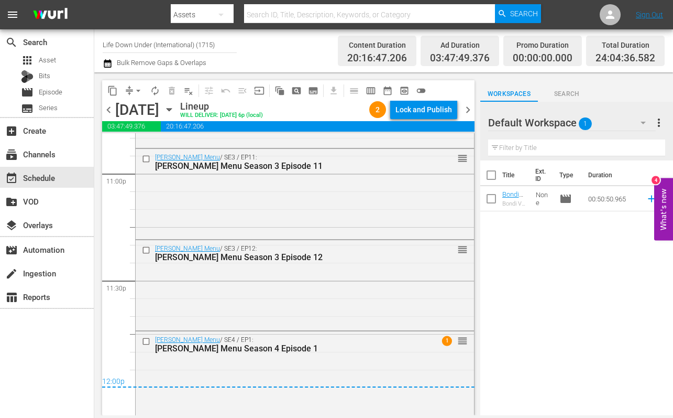
scroll to position [4877, 0]
click at [468, 108] on span "chevron_right" at bounding box center [468, 109] width 13 height 13
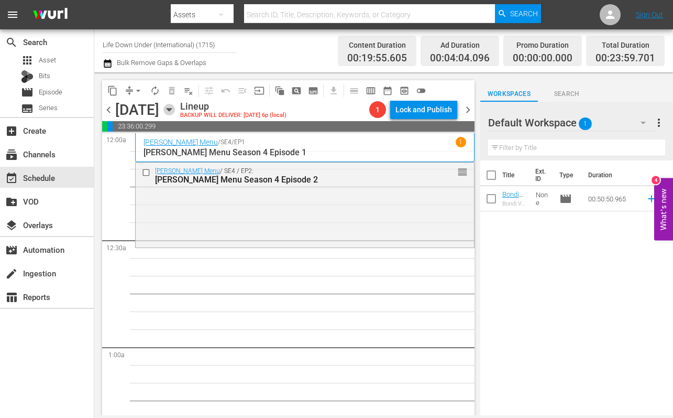
click at [175, 110] on icon "button" at bounding box center [169, 110] width 12 height 12
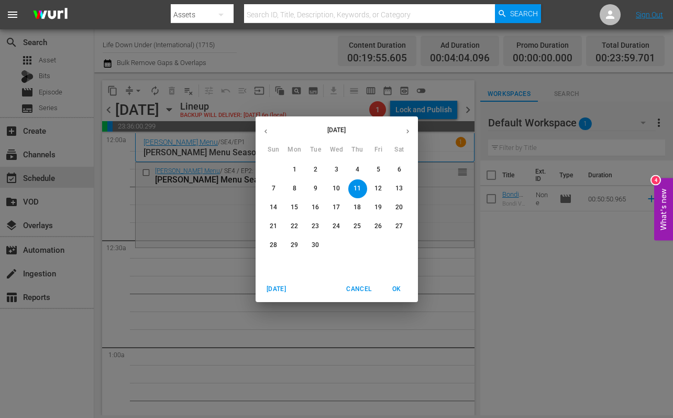
click at [268, 129] on icon "button" at bounding box center [266, 131] width 8 height 8
click at [383, 242] on span "29" at bounding box center [378, 244] width 19 height 9
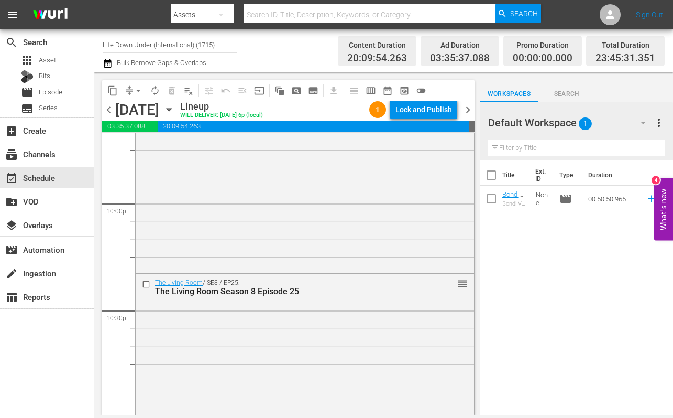
scroll to position [4876, 0]
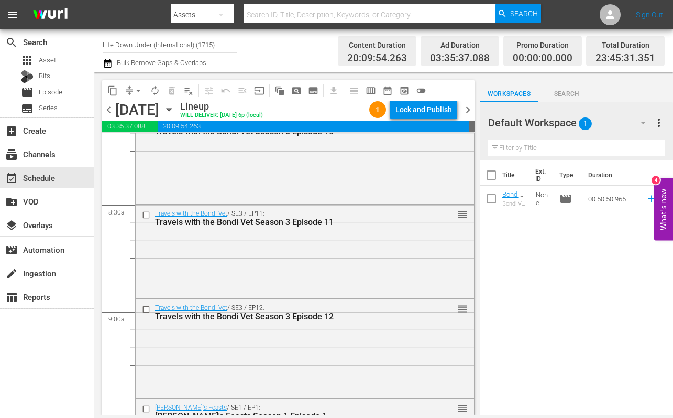
click at [469, 107] on span "chevron_right" at bounding box center [468, 109] width 13 height 13
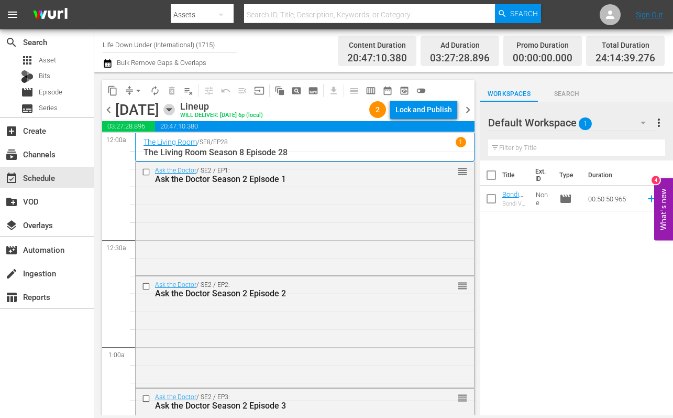
click at [175, 110] on icon "button" at bounding box center [169, 110] width 12 height 12
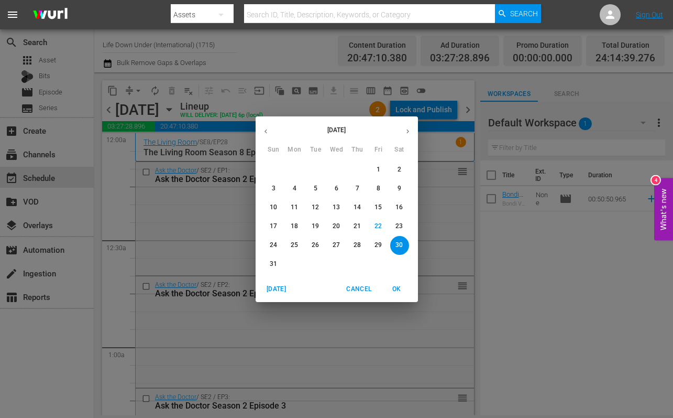
click at [405, 131] on icon "button" at bounding box center [408, 131] width 8 height 8
click at [359, 189] on p "11" at bounding box center [357, 188] width 7 height 9
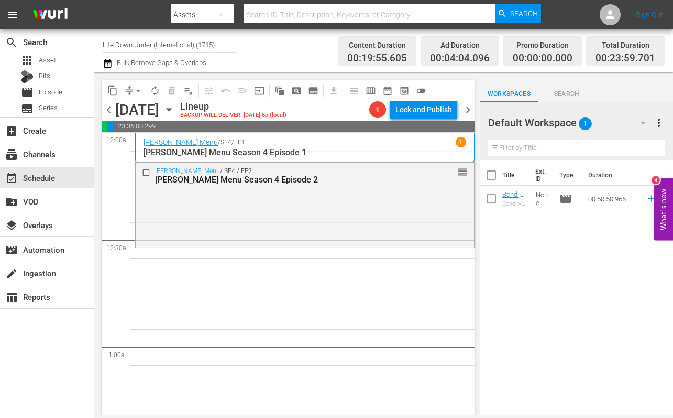
click at [175, 112] on icon "button" at bounding box center [169, 110] width 12 height 12
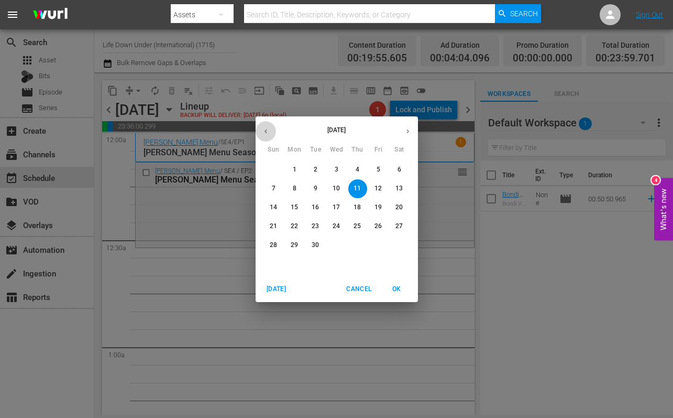
click at [264, 131] on icon "button" at bounding box center [266, 131] width 8 height 8
click at [376, 242] on p "29" at bounding box center [378, 244] width 7 height 9
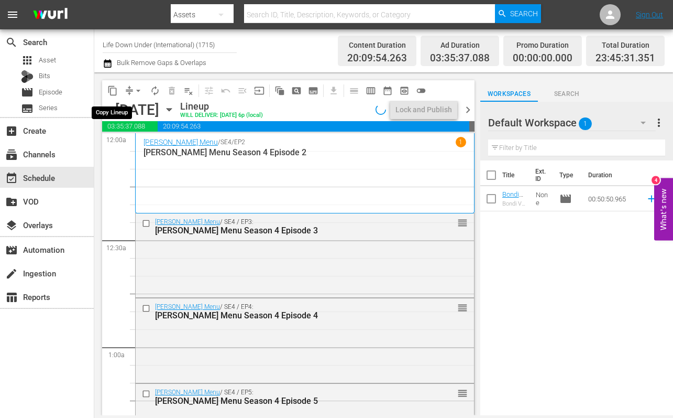
click at [110, 91] on span "content_copy" at bounding box center [112, 90] width 10 height 10
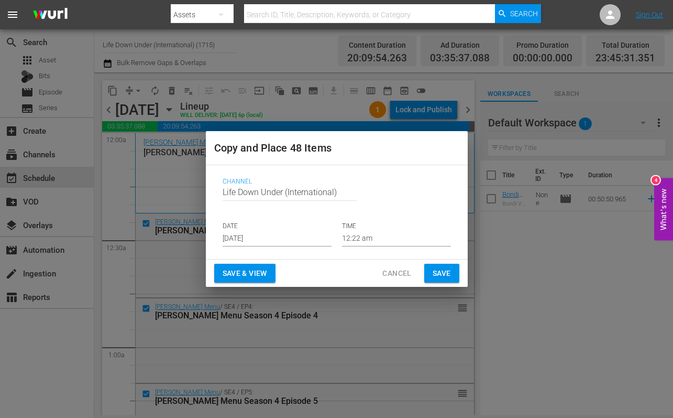
click at [278, 239] on input "[DATE]" at bounding box center [277, 239] width 109 height 16
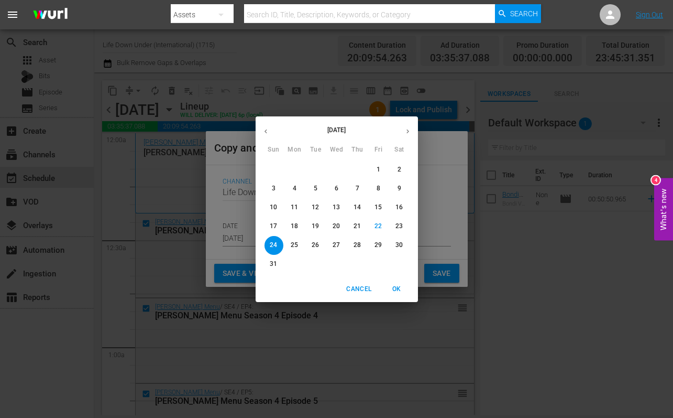
click at [409, 128] on icon "button" at bounding box center [408, 131] width 8 height 8
click at [357, 188] on p "11" at bounding box center [357, 188] width 7 height 9
type input "[DATE]"
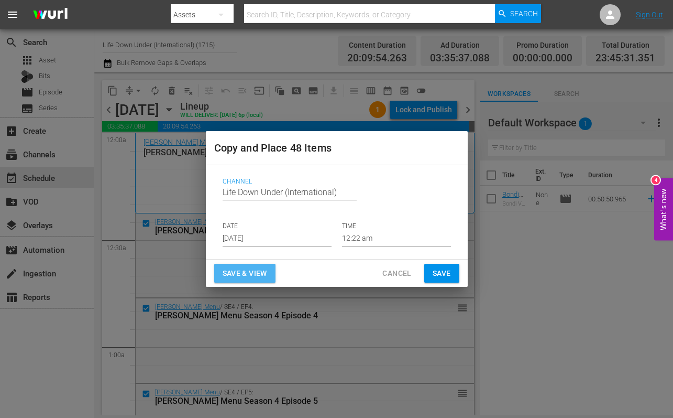
click at [248, 270] on span "Save & View" at bounding box center [245, 273] width 45 height 13
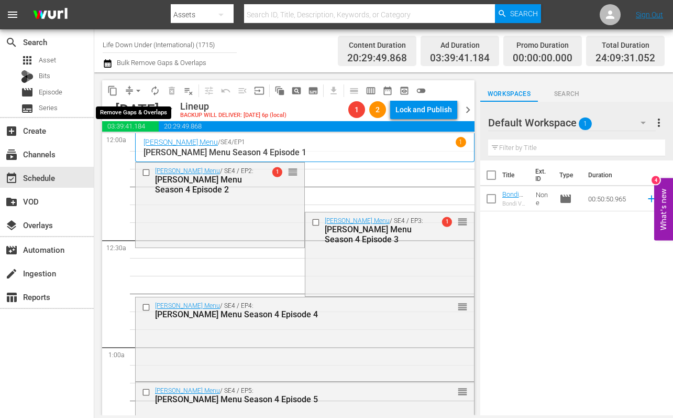
click at [139, 91] on span "arrow_drop_down" at bounding box center [138, 90] width 10 height 10
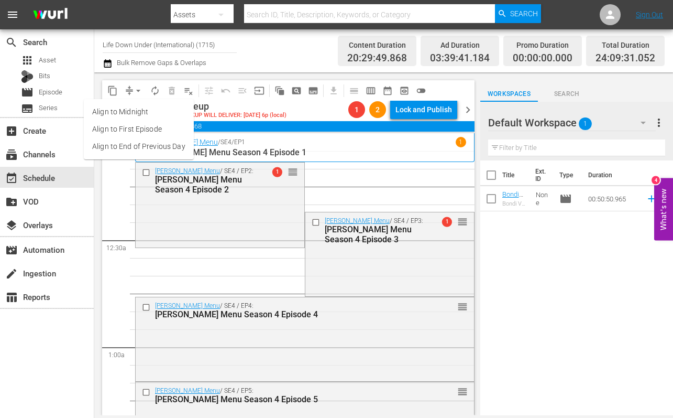
click at [129, 129] on li "Align to First Episode" at bounding box center [139, 128] width 110 height 17
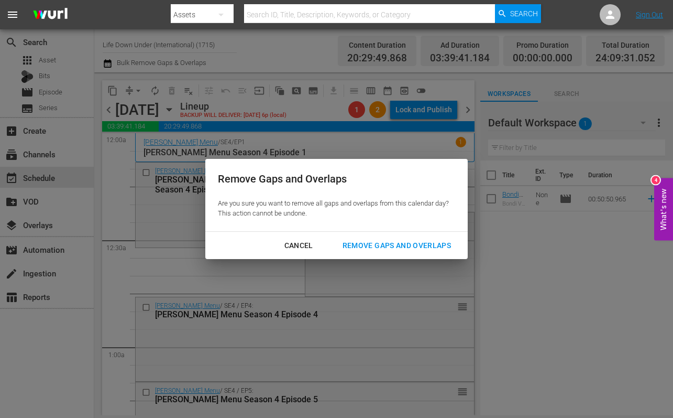
drag, startPoint x: 363, startPoint y: 242, endPoint x: 354, endPoint y: 248, distance: 11.2
click at [363, 242] on div "Remove Gaps and Overlaps" at bounding box center [396, 245] width 125 height 13
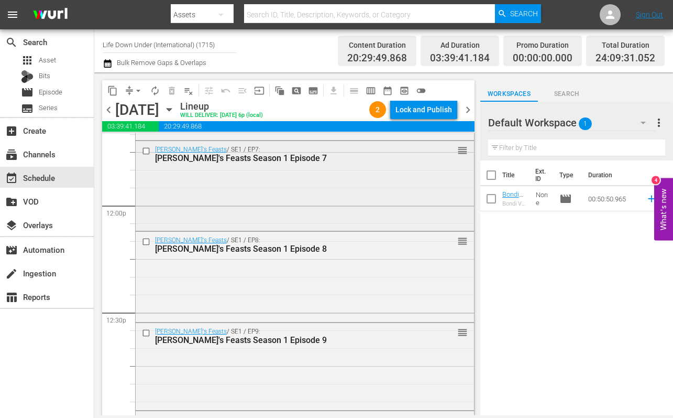
scroll to position [2495, 0]
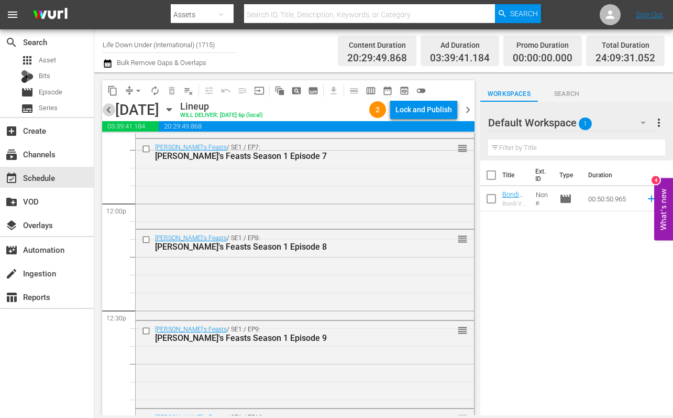
click at [109, 112] on span "chevron_left" at bounding box center [108, 109] width 13 height 13
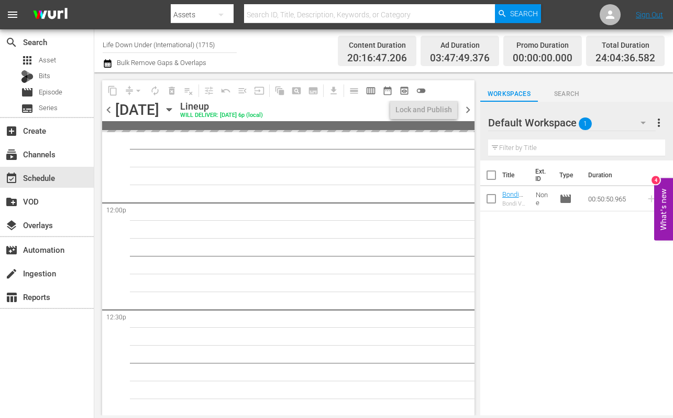
click at [109, 112] on span "chevron_left" at bounding box center [108, 109] width 13 height 13
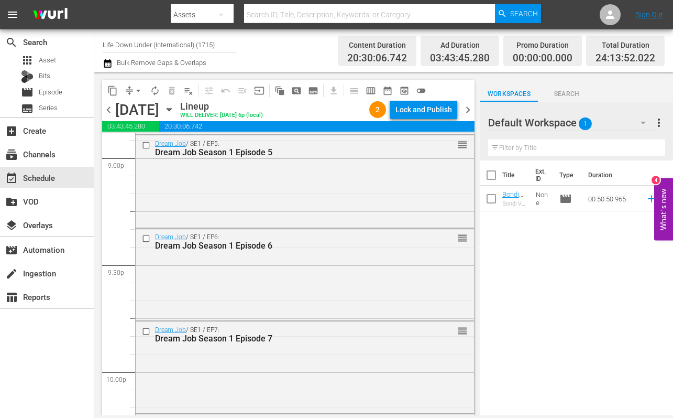
scroll to position [4465, 0]
click at [467, 109] on span "chevron_right" at bounding box center [468, 109] width 13 height 13
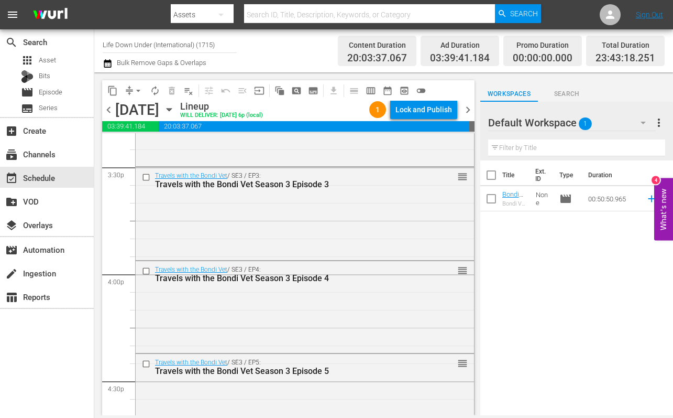
click at [469, 109] on span "chevron_right" at bounding box center [468, 109] width 13 height 13
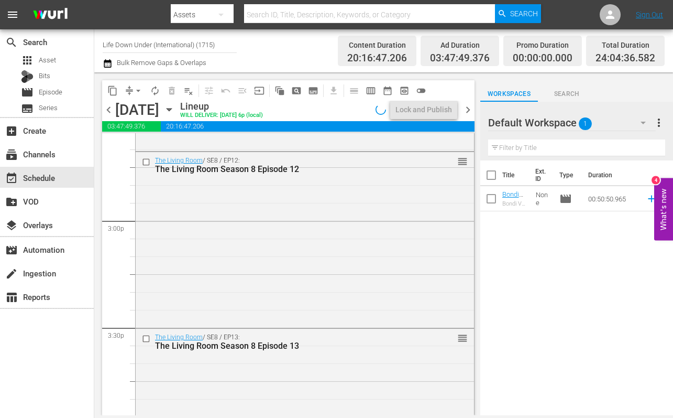
scroll to position [3134, 0]
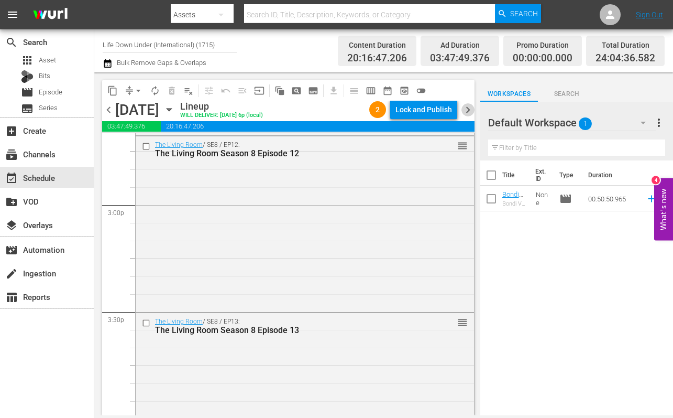
click at [465, 114] on span "chevron_right" at bounding box center [468, 109] width 13 height 13
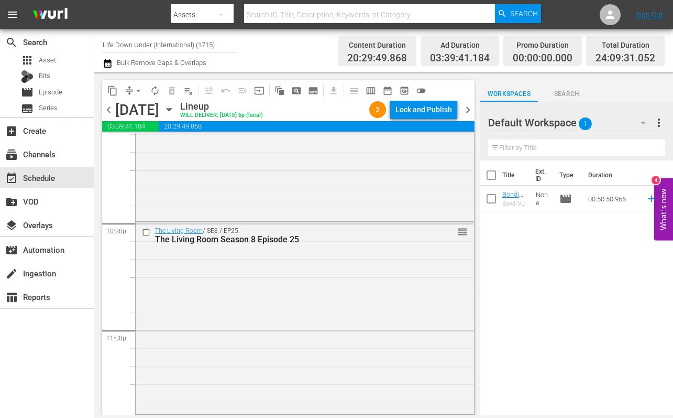
scroll to position [4911, 0]
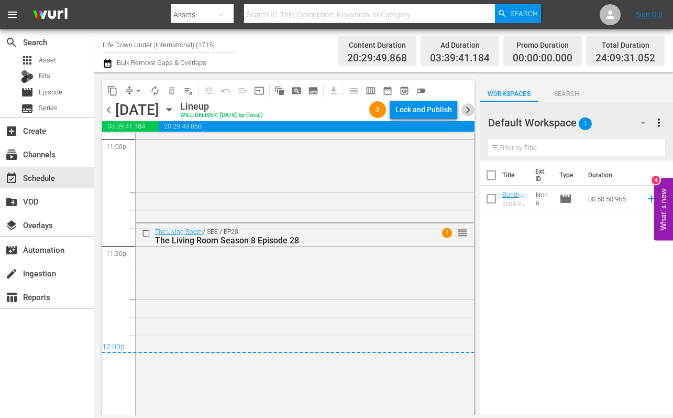
click at [466, 107] on span "chevron_right" at bounding box center [468, 109] width 13 height 13
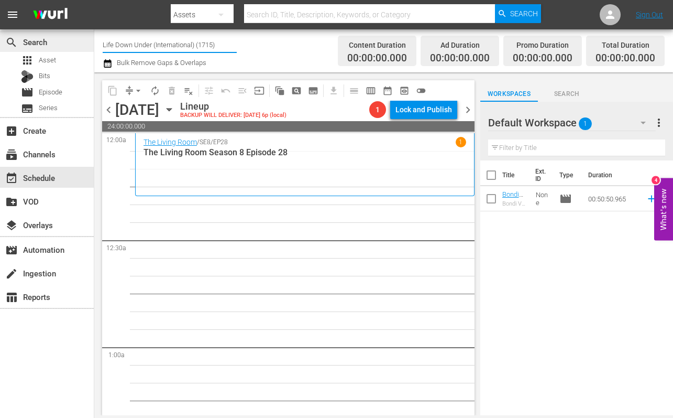
drag, startPoint x: 222, startPoint y: 48, endPoint x: 83, endPoint y: 50, distance: 138.8
click at [94, 0] on div "search Search apps Asset Bits movie Episode subtitles Series add_box Create sub…" at bounding box center [383, 0] width 579 height 0
click at [140, 41] on input "Life Down Under (International) (1715)" at bounding box center [170, 44] width 134 height 25
drag, startPoint x: 219, startPoint y: 46, endPoint x: 96, endPoint y: 40, distance: 123.2
click at [96, 40] on div "Channel Title Life Down Under (International) (1715) Bulk Remove Gaps & Overlap…" at bounding box center [383, 50] width 579 height 43
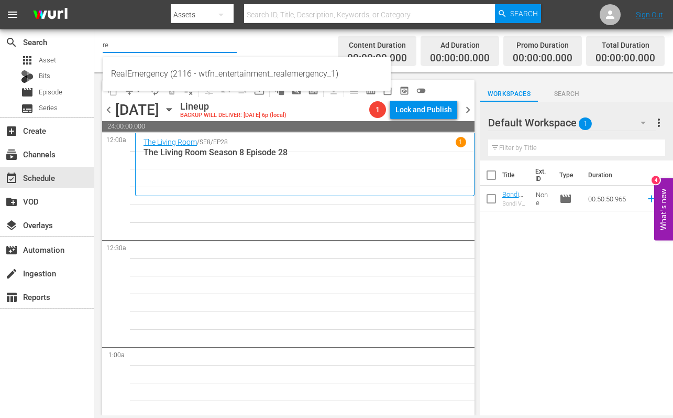
type input "r"
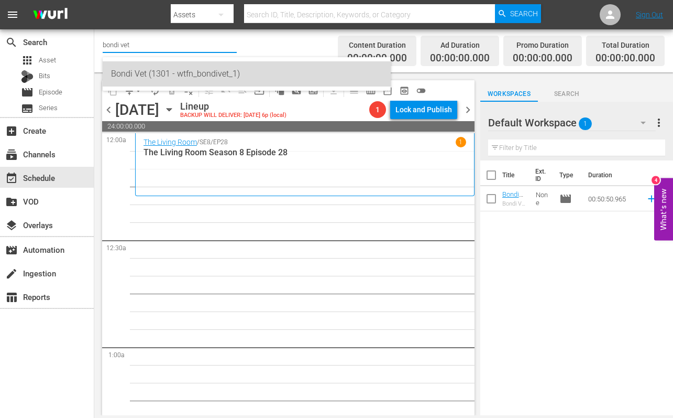
click at [127, 73] on div "Bondi Vet (1301 - wtfn_bondivet_1)" at bounding box center [246, 73] width 271 height 25
type input "Bondi Vet (1301 - wtfn_bondivet_1)"
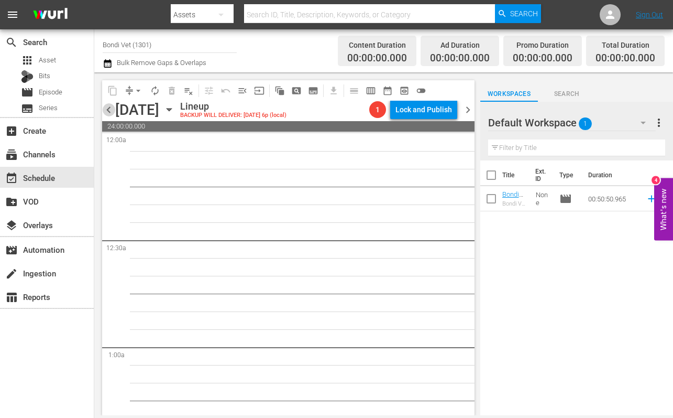
click at [111, 108] on span "chevron_left" at bounding box center [108, 109] width 13 height 13
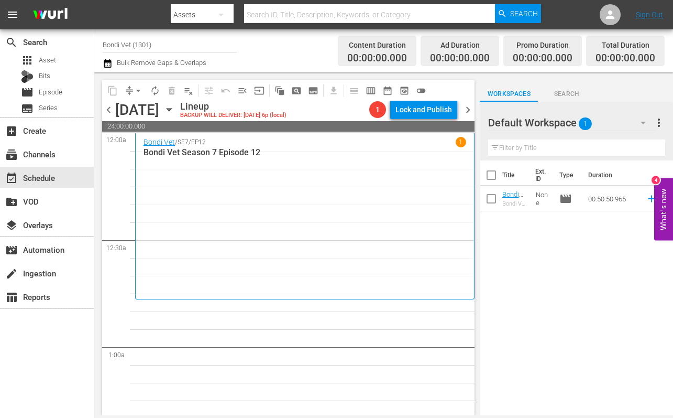
click at [171, 109] on icon "button" at bounding box center [169, 109] width 5 height 3
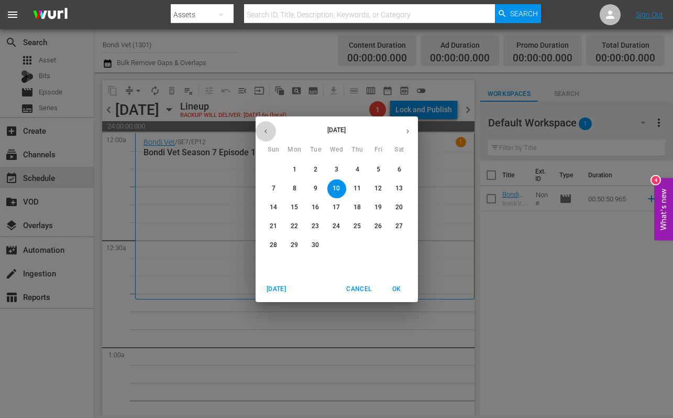
click at [266, 132] on icon "button" at bounding box center [266, 131] width 3 height 4
click at [334, 247] on p "27" at bounding box center [336, 244] width 7 height 9
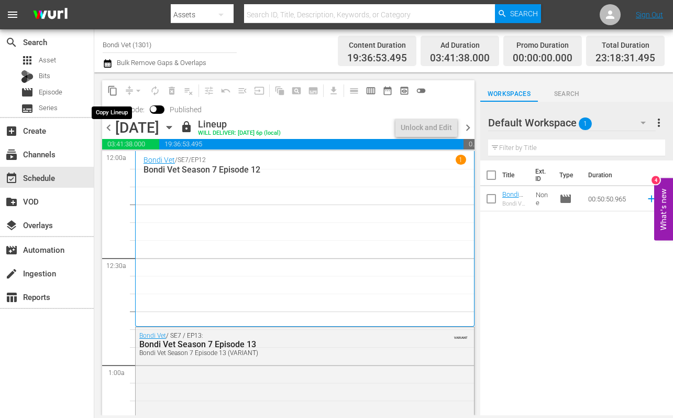
click at [113, 92] on span "content_copy" at bounding box center [112, 90] width 10 height 10
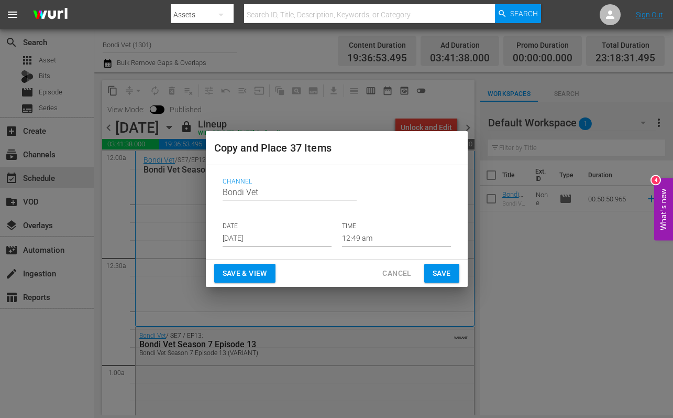
click at [280, 238] on input "[DATE]" at bounding box center [277, 239] width 109 height 16
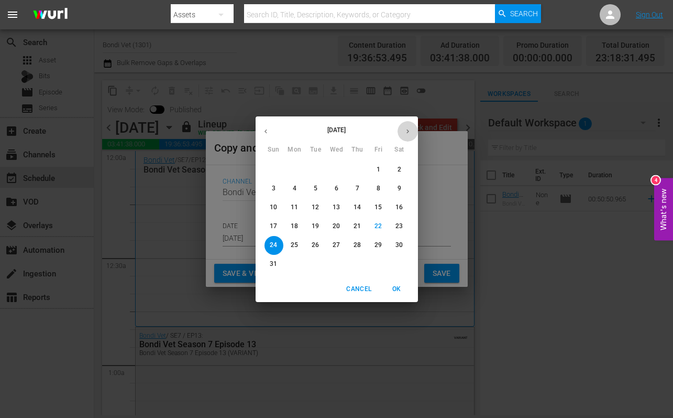
drag, startPoint x: 410, startPoint y: 128, endPoint x: 410, endPoint y: 134, distance: 5.8
click at [410, 129] on icon "button" at bounding box center [408, 131] width 8 height 8
click at [336, 189] on p "10" at bounding box center [336, 188] width 7 height 9
type input "[DATE]"
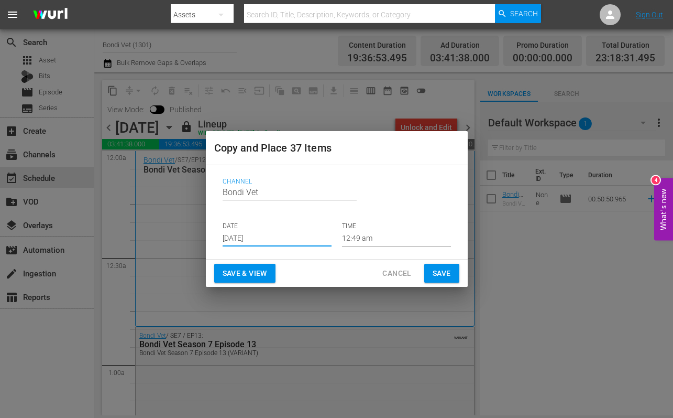
click at [239, 273] on span "Save & View" at bounding box center [245, 273] width 45 height 13
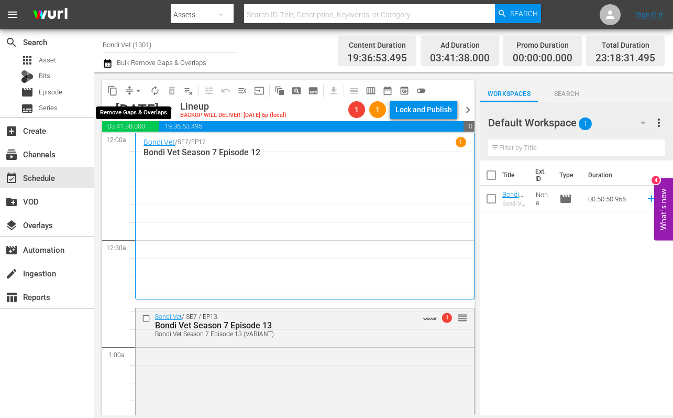
click at [137, 93] on span "arrow_drop_down" at bounding box center [138, 90] width 10 height 10
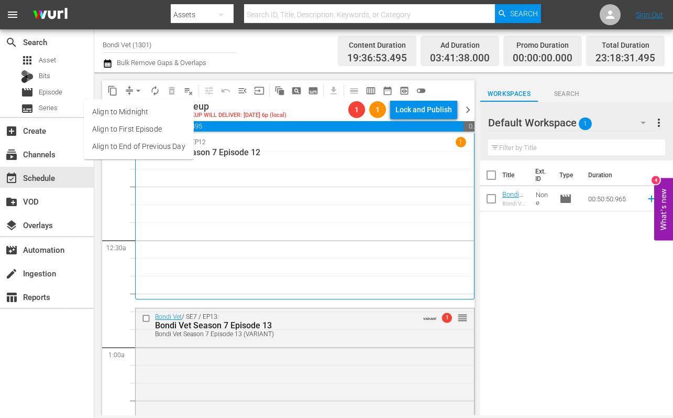
click at [116, 126] on li "Align to First Episode" at bounding box center [139, 128] width 110 height 17
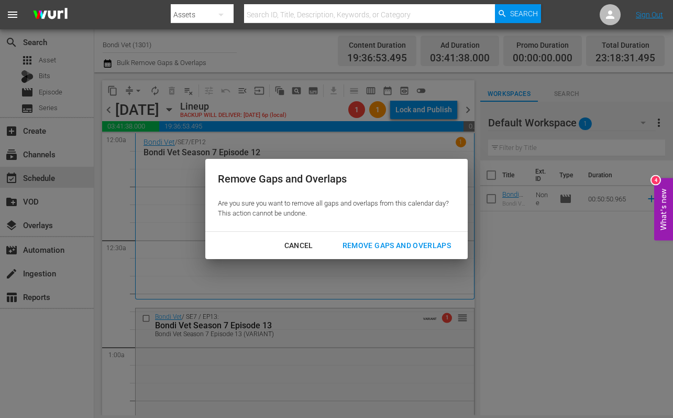
click at [382, 244] on div "Remove Gaps and Overlaps" at bounding box center [396, 245] width 125 height 13
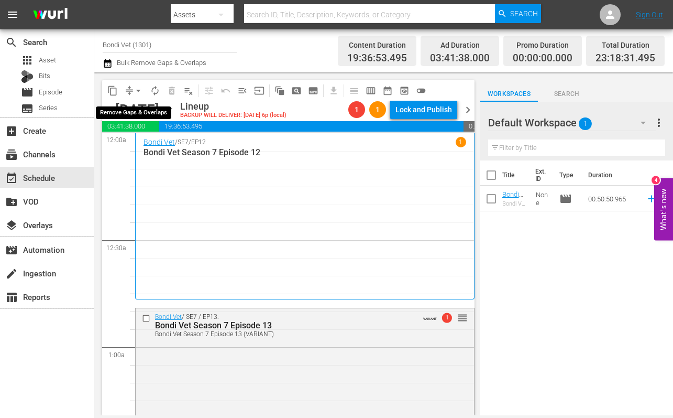
click at [138, 89] on span "arrow_drop_down" at bounding box center [138, 90] width 10 height 10
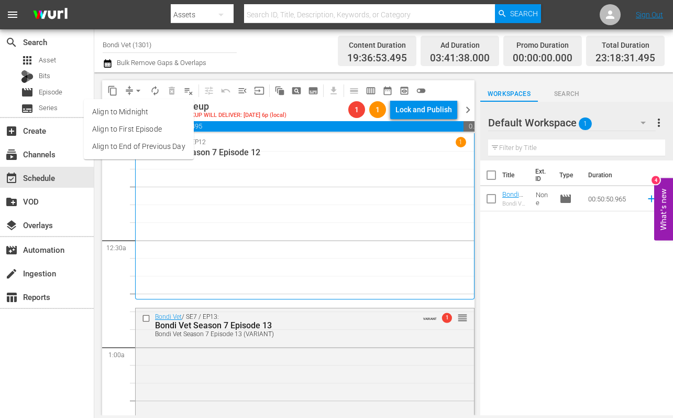
click at [127, 143] on li "Align to End of Previous Day" at bounding box center [139, 146] width 110 height 17
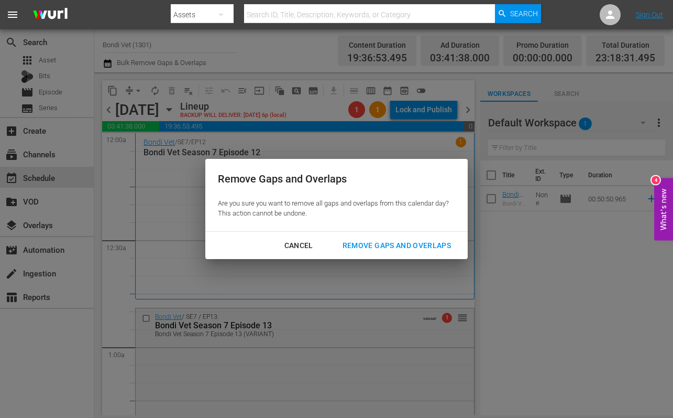
drag, startPoint x: 375, startPoint y: 242, endPoint x: 363, endPoint y: 239, distance: 12.3
click at [375, 242] on div "Remove Gaps and Overlaps" at bounding box center [396, 245] width 125 height 13
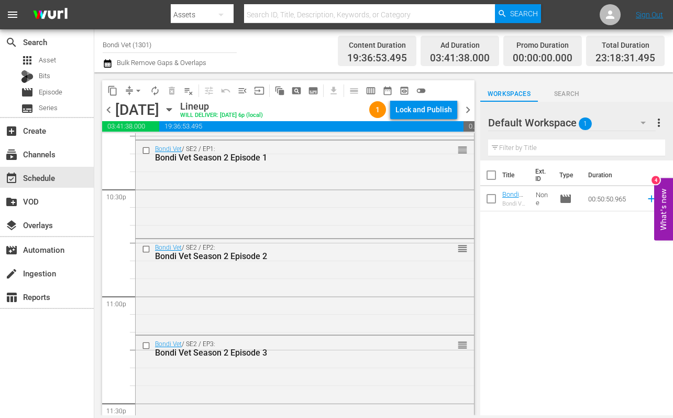
scroll to position [4866, 0]
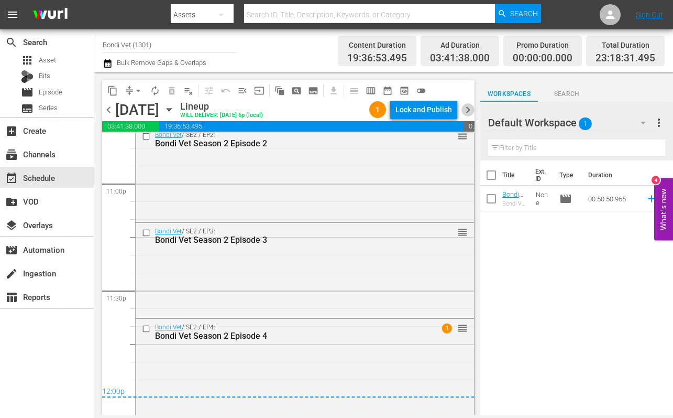
click at [466, 111] on span "chevron_right" at bounding box center [468, 109] width 13 height 13
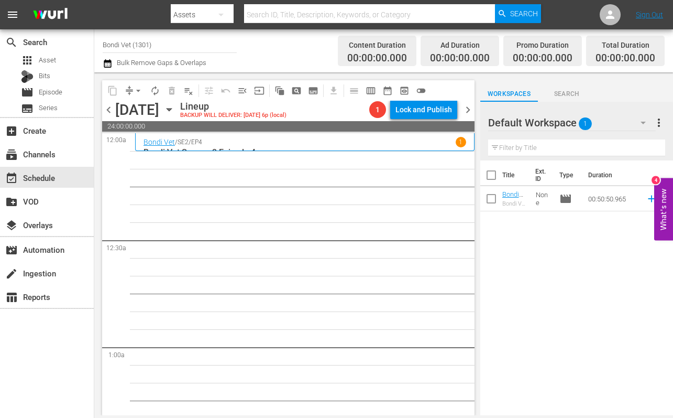
click at [171, 109] on icon "button" at bounding box center [169, 109] width 5 height 3
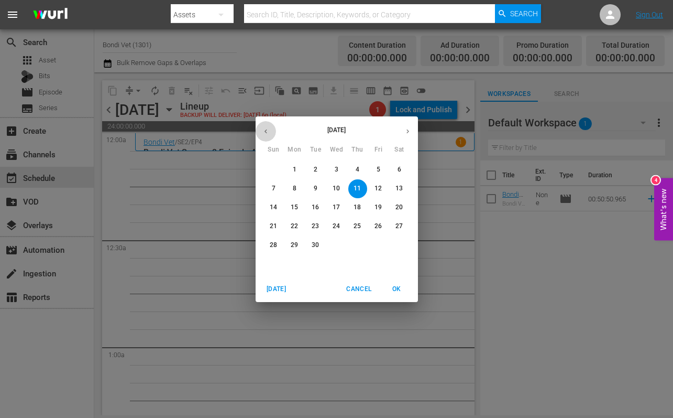
drag, startPoint x: 267, startPoint y: 128, endPoint x: 321, endPoint y: 148, distance: 57.5
click at [268, 128] on icon "button" at bounding box center [266, 131] width 8 height 8
click at [356, 244] on p "28" at bounding box center [357, 244] width 7 height 9
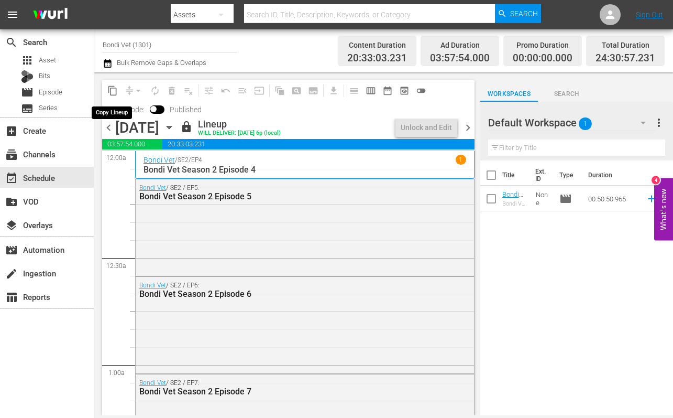
click at [112, 91] on span "content_copy" at bounding box center [112, 90] width 10 height 10
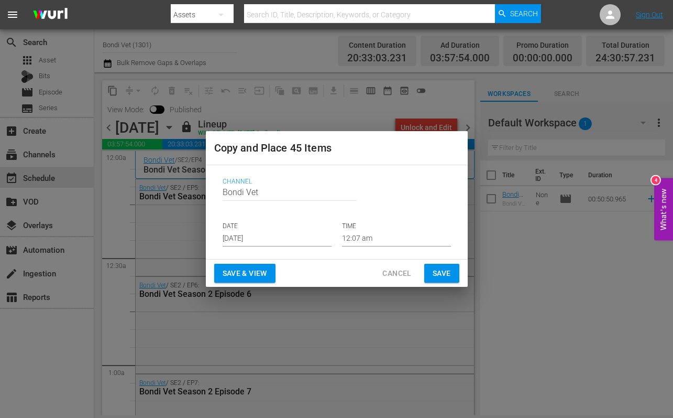
click at [281, 239] on input "[DATE]" at bounding box center [277, 239] width 109 height 16
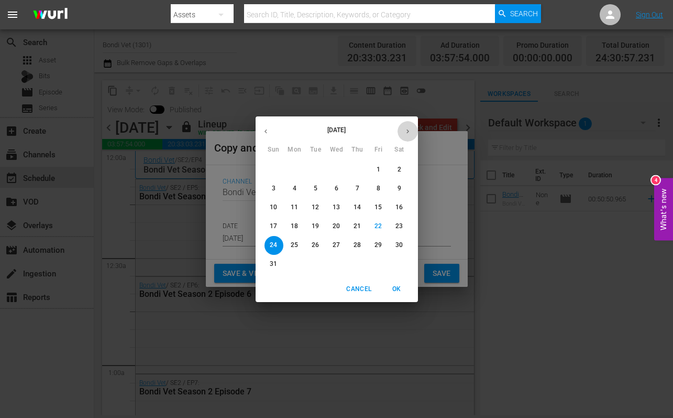
drag, startPoint x: 407, startPoint y: 127, endPoint x: 405, endPoint y: 144, distance: 17.3
click at [407, 127] on icon "button" at bounding box center [408, 131] width 8 height 8
drag, startPoint x: 357, startPoint y: 185, endPoint x: 348, endPoint y: 199, distance: 16.3
click at [357, 186] on p "11" at bounding box center [357, 188] width 7 height 9
type input "[DATE]"
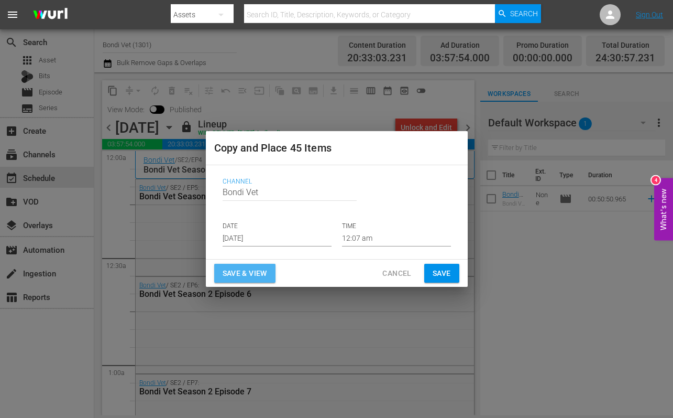
click at [239, 268] on span "Save & View" at bounding box center [245, 273] width 45 height 13
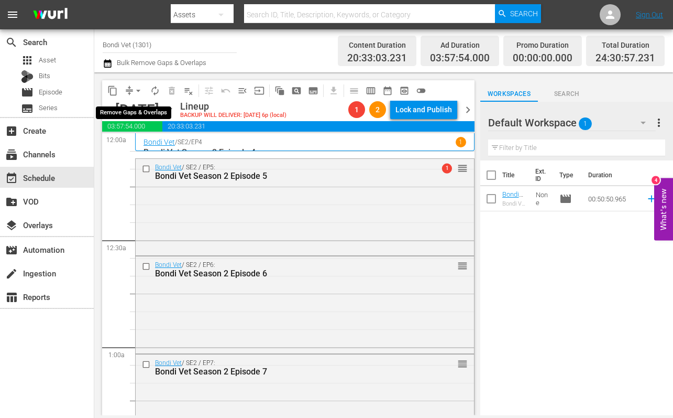
click at [138, 93] on span "arrow_drop_down" at bounding box center [138, 90] width 10 height 10
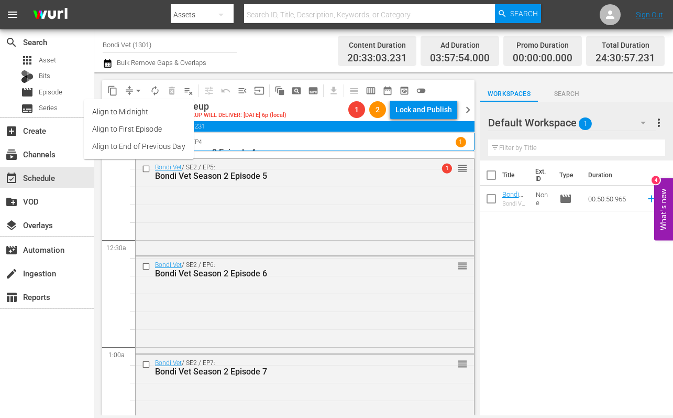
click at [115, 143] on li "Align to End of Previous Day" at bounding box center [139, 146] width 110 height 17
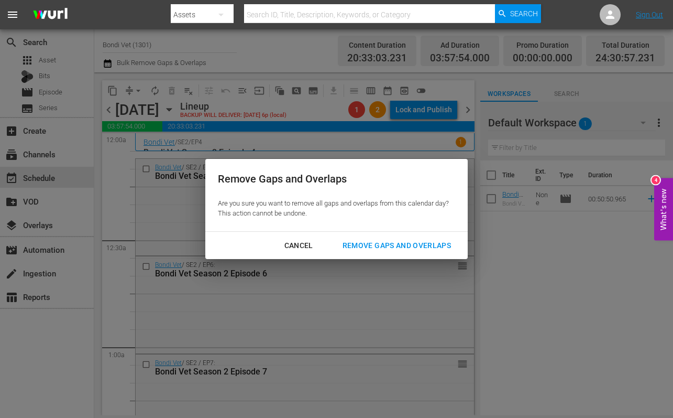
drag, startPoint x: 385, startPoint y: 244, endPoint x: 372, endPoint y: 242, distance: 12.2
click at [385, 244] on div "Remove Gaps and Overlaps" at bounding box center [396, 245] width 125 height 13
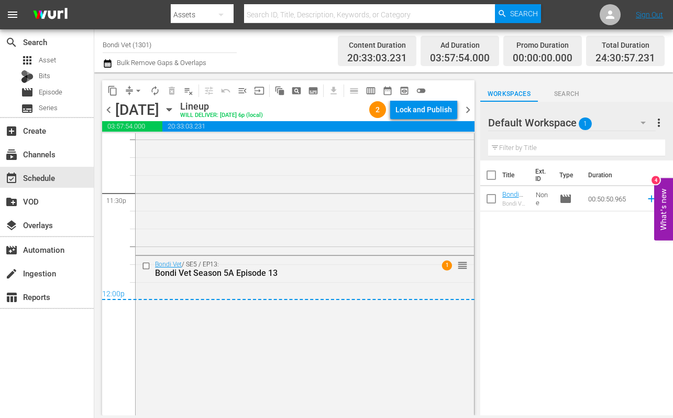
scroll to position [4976, 0]
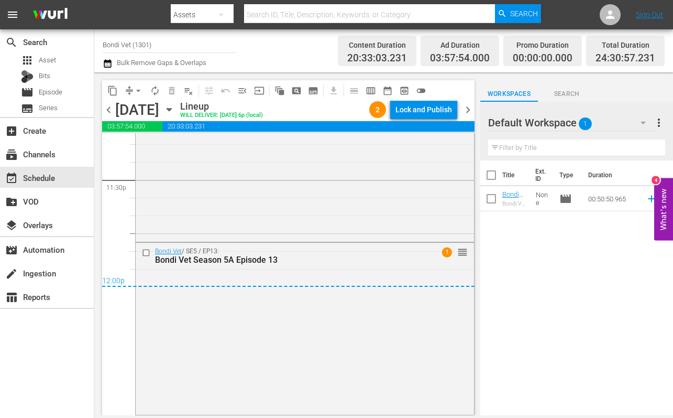
click at [469, 111] on span "chevron_right" at bounding box center [468, 109] width 13 height 13
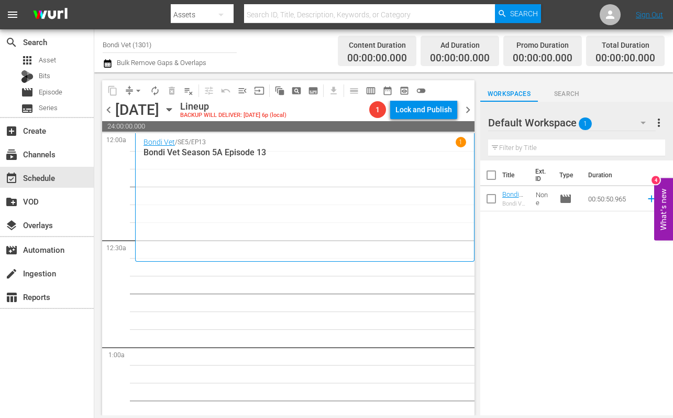
click at [171, 108] on icon "button" at bounding box center [169, 109] width 5 height 3
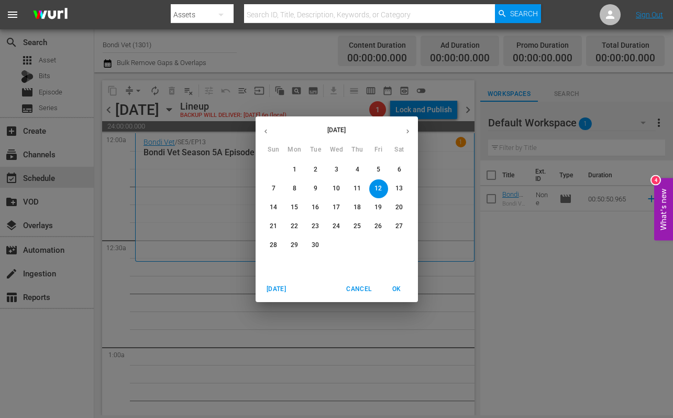
click at [266, 130] on icon "button" at bounding box center [266, 131] width 8 height 8
click at [400, 243] on p "30" at bounding box center [399, 244] width 7 height 9
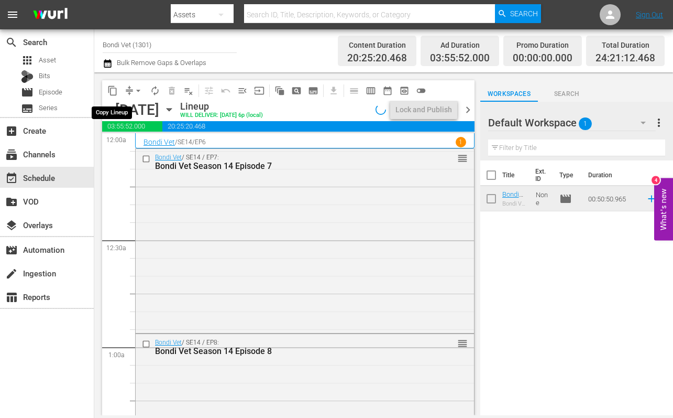
click at [113, 91] on span "content_copy" at bounding box center [112, 90] width 10 height 10
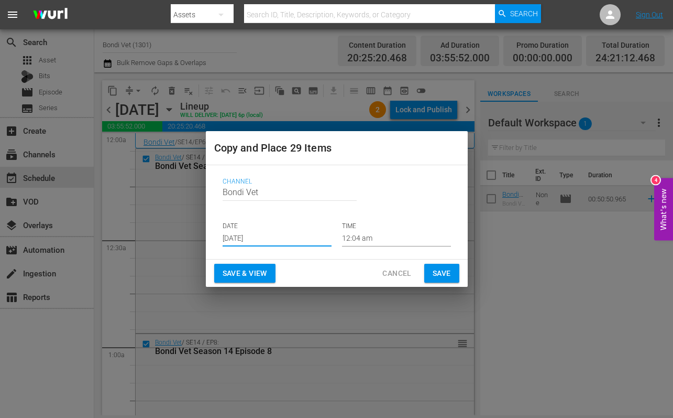
click at [279, 238] on input "[DATE]" at bounding box center [277, 239] width 109 height 16
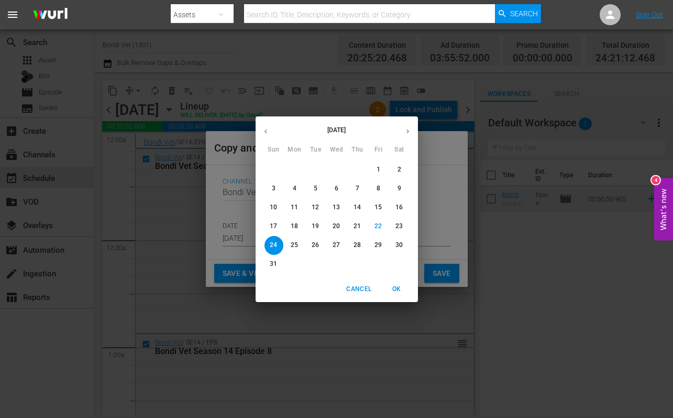
click at [407, 128] on icon "button" at bounding box center [408, 131] width 8 height 8
click at [402, 187] on p "13" at bounding box center [399, 188] width 7 height 9
type input "Sep 13th 2025"
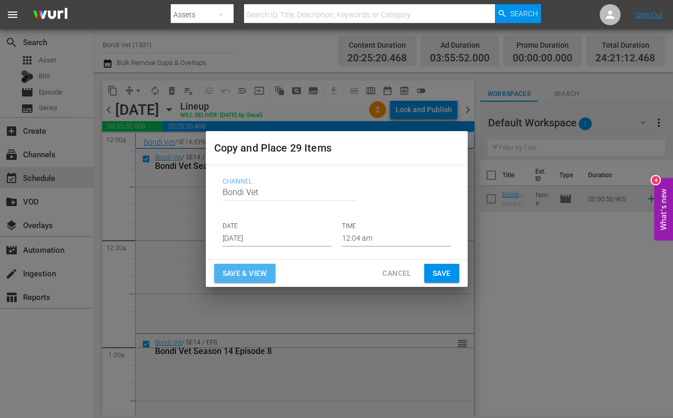
click at [245, 277] on span "Save & View" at bounding box center [245, 273] width 45 height 13
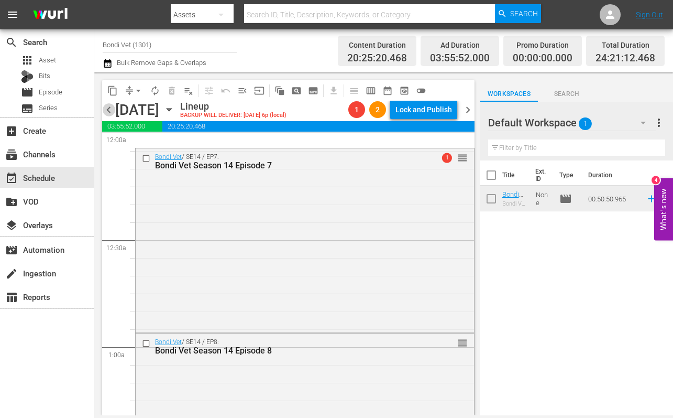
click at [109, 109] on span "chevron_left" at bounding box center [108, 109] width 13 height 13
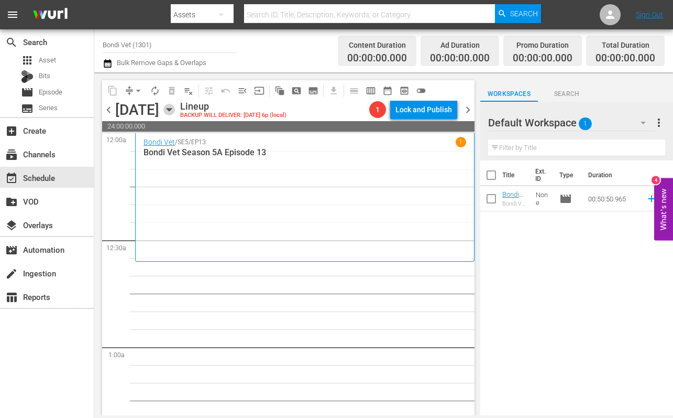
click at [171, 109] on icon "button" at bounding box center [169, 109] width 5 height 3
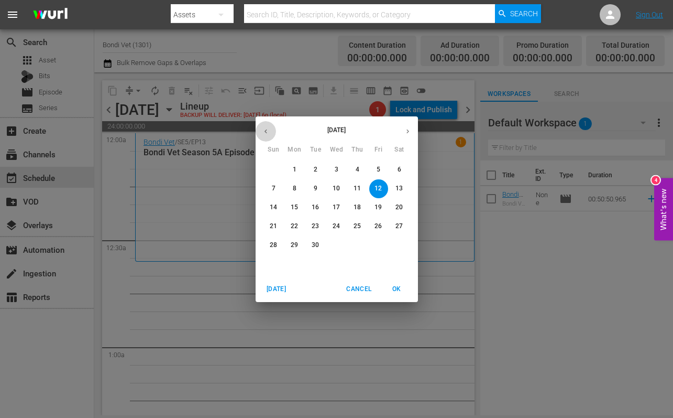
click at [265, 131] on icon "button" at bounding box center [266, 131] width 3 height 4
click at [376, 245] on p "29" at bounding box center [378, 244] width 7 height 9
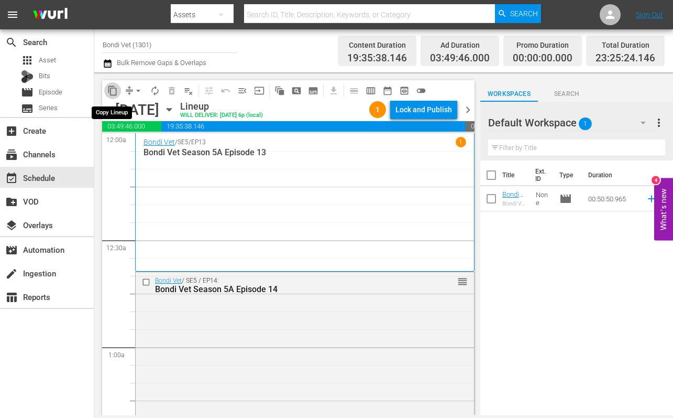
click at [112, 92] on span "content_copy" at bounding box center [112, 90] width 10 height 10
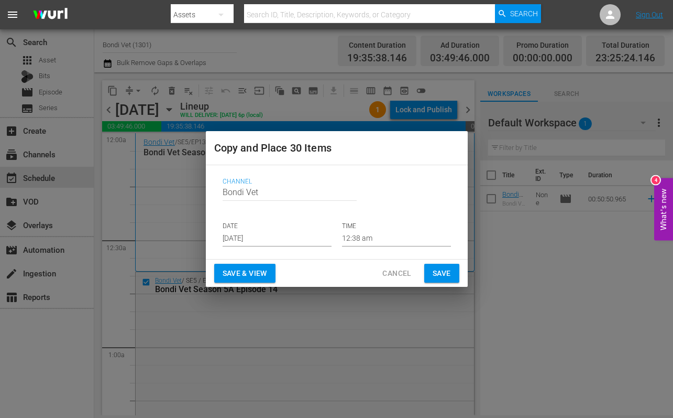
click at [282, 239] on input "[DATE]" at bounding box center [277, 239] width 109 height 16
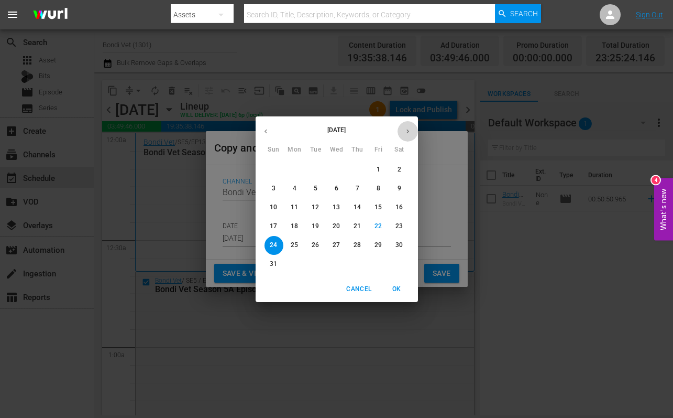
click at [408, 128] on icon "button" at bounding box center [408, 131] width 8 height 8
drag, startPoint x: 381, startPoint y: 190, endPoint x: 373, endPoint y: 209, distance: 20.9
click at [380, 190] on p "12" at bounding box center [378, 188] width 7 height 9
type input "Sep 12th 2025"
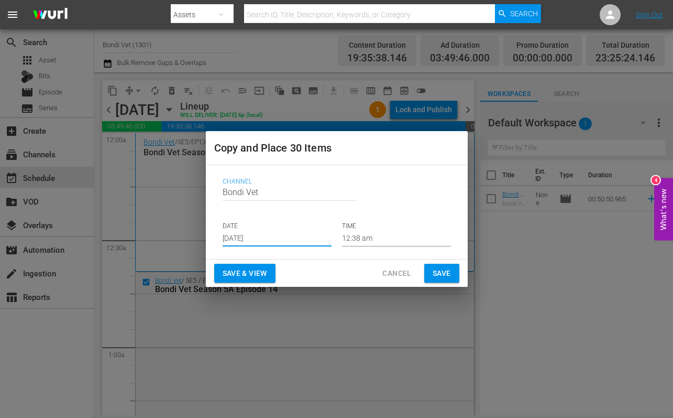
click at [250, 271] on span "Save & View" at bounding box center [245, 273] width 45 height 13
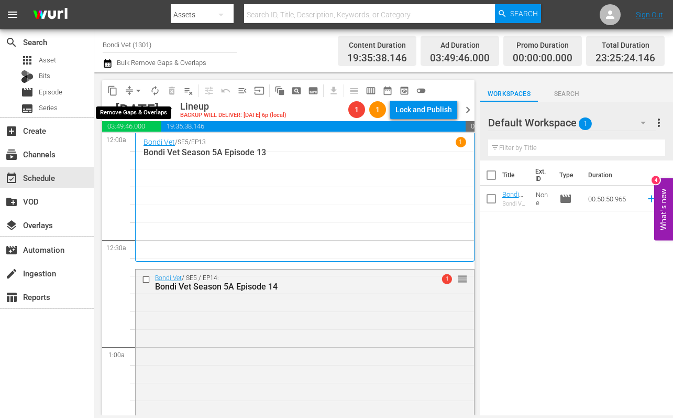
click at [139, 91] on span "arrow_drop_down" at bounding box center [138, 90] width 10 height 10
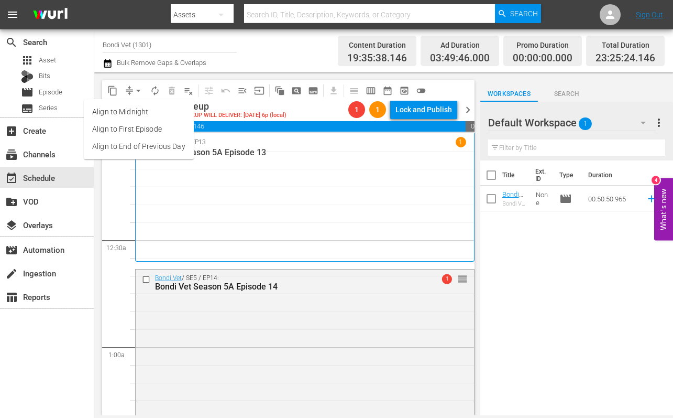
click at [121, 145] on li "Align to End of Previous Day" at bounding box center [139, 146] width 110 height 17
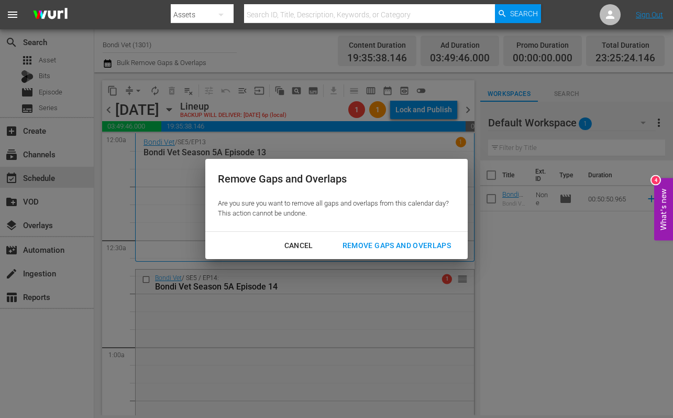
click at [374, 238] on button "Remove Gaps and Overlaps" at bounding box center [397, 245] width 134 height 19
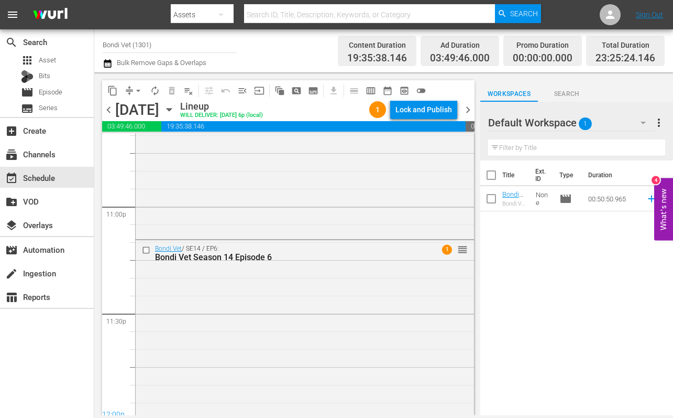
scroll to position [4853, 0]
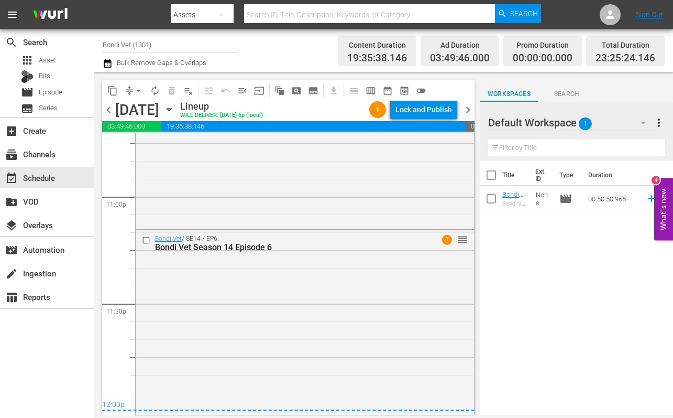
click at [468, 109] on span "chevron_right" at bounding box center [468, 109] width 13 height 13
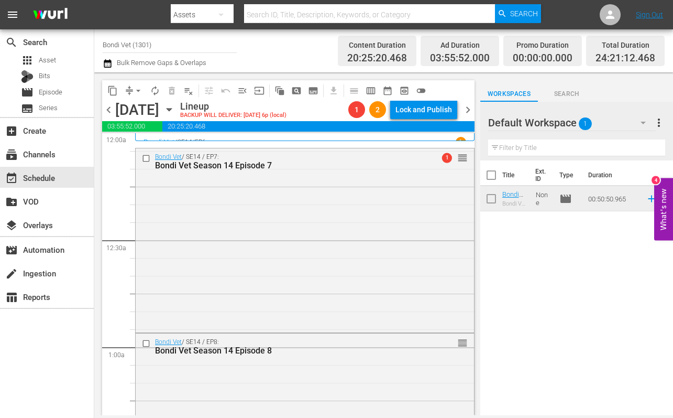
click at [199, 136] on div "Bondi Vet / SE14 / EP6 1 Bondi Vet Season 14 Episode 6" at bounding box center [304, 137] width 339 height 8
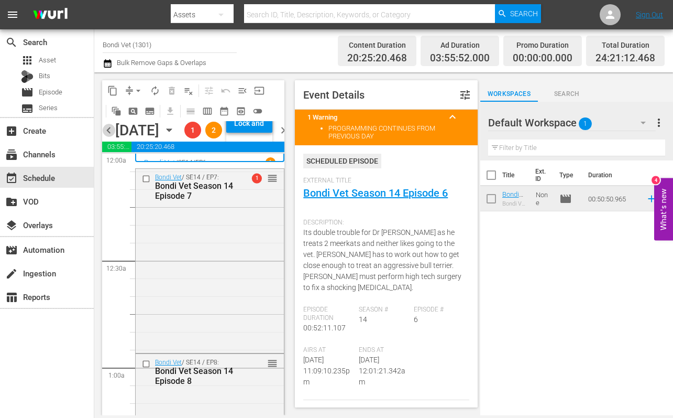
click at [111, 137] on span "chevron_left" at bounding box center [108, 130] width 13 height 13
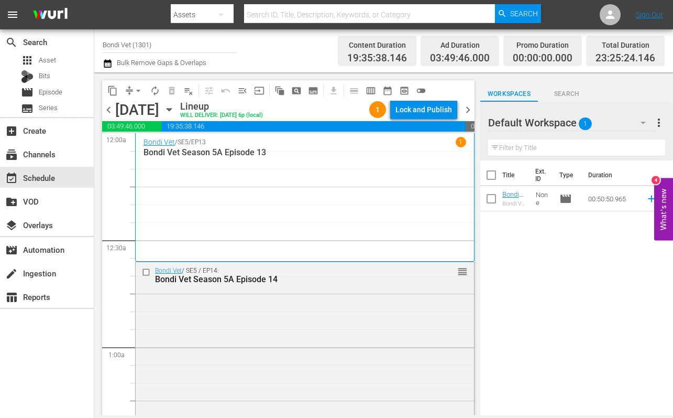
click at [469, 109] on span "chevron_right" at bounding box center [468, 109] width 13 height 13
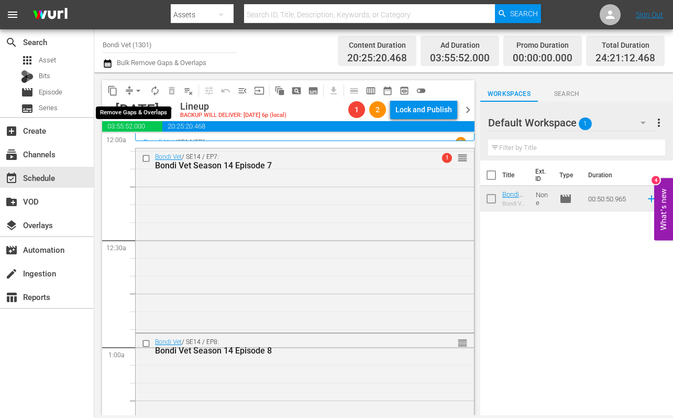
click at [141, 91] on span "arrow_drop_down" at bounding box center [138, 90] width 10 height 10
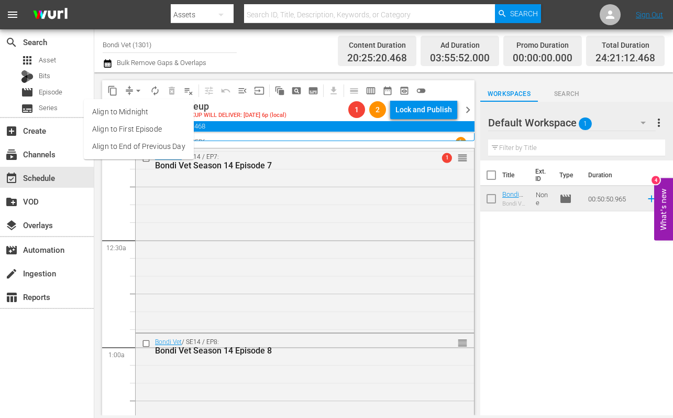
click at [126, 146] on li "Align to End of Previous Day" at bounding box center [139, 146] width 110 height 17
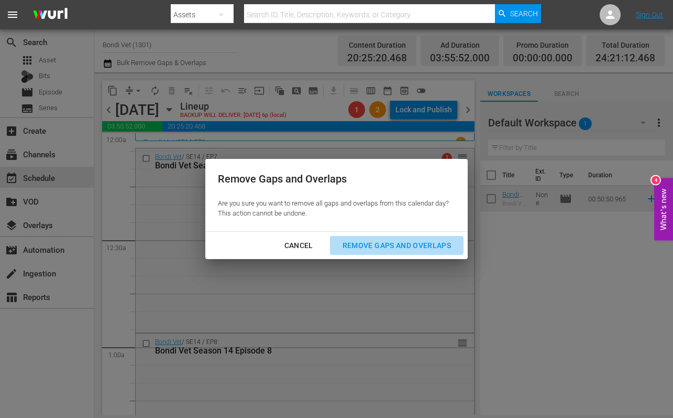
click at [394, 241] on div "Remove Gaps and Overlaps" at bounding box center [396, 245] width 125 height 13
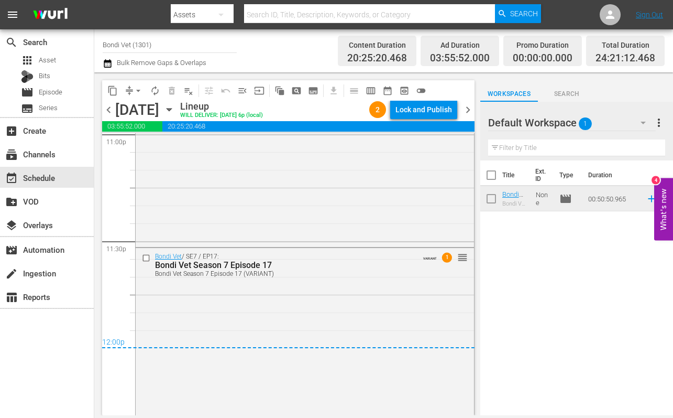
scroll to position [4929, 0]
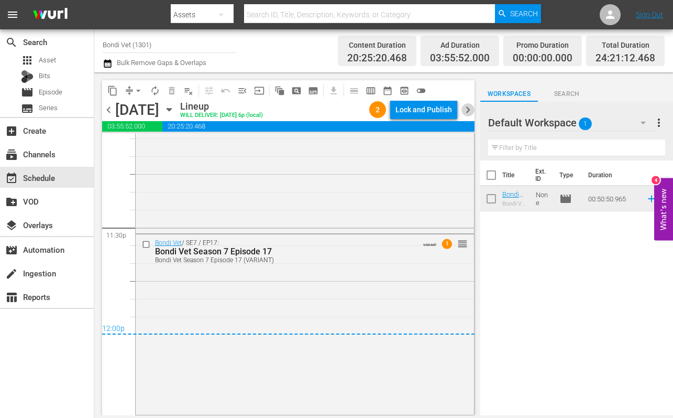
click at [467, 111] on span "chevron_right" at bounding box center [468, 109] width 13 height 13
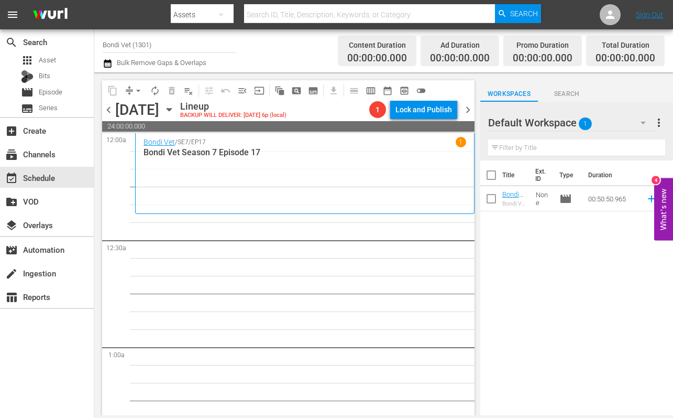
click at [107, 107] on span "chevron_left" at bounding box center [108, 109] width 13 height 13
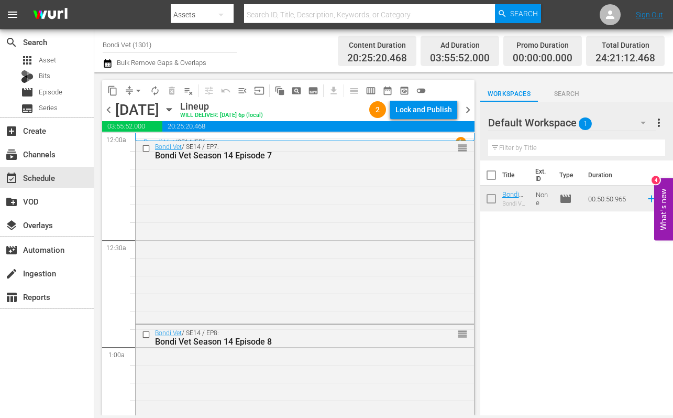
click at [108, 108] on span "chevron_left" at bounding box center [108, 109] width 13 height 13
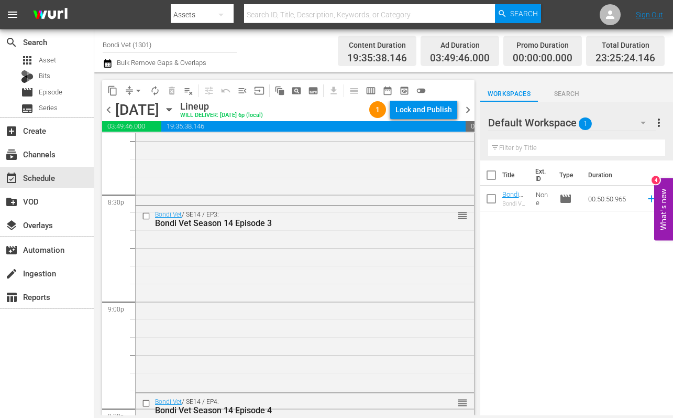
scroll to position [4853, 0]
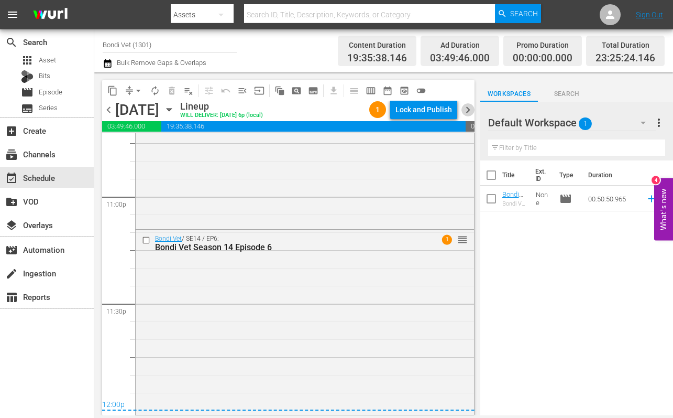
click at [467, 105] on span "chevron_right" at bounding box center [468, 109] width 13 height 13
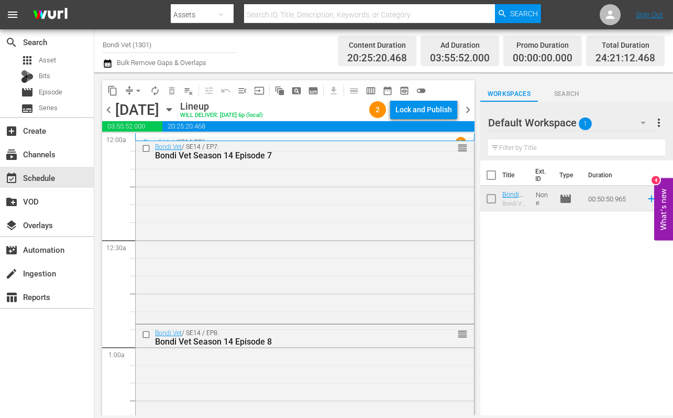
click at [171, 108] on icon "button" at bounding box center [169, 109] width 5 height 3
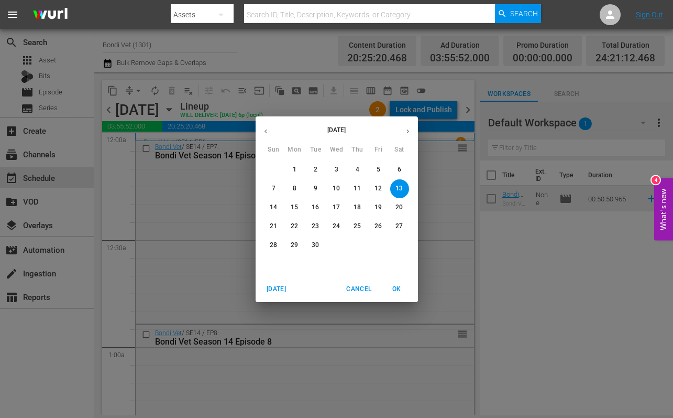
drag, startPoint x: 268, startPoint y: 128, endPoint x: 291, endPoint y: 151, distance: 32.6
click at [268, 129] on icon "button" at bounding box center [266, 131] width 8 height 8
click at [380, 224] on p "22" at bounding box center [378, 226] width 7 height 9
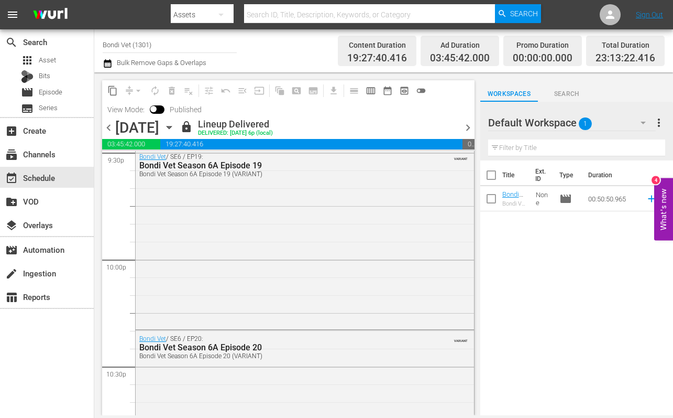
scroll to position [4872, 0]
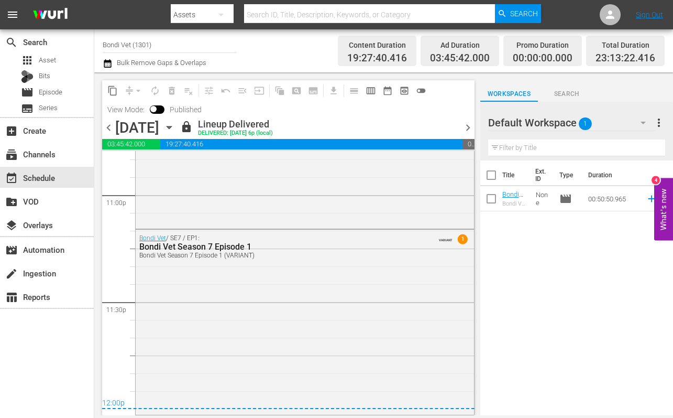
click at [468, 125] on span "chevron_right" at bounding box center [468, 127] width 13 height 13
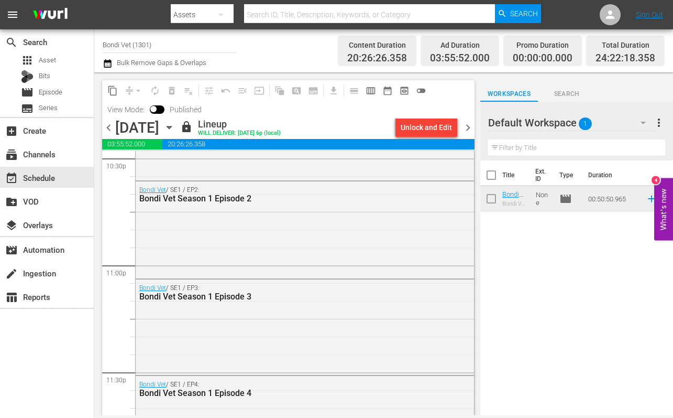
scroll to position [4952, 0]
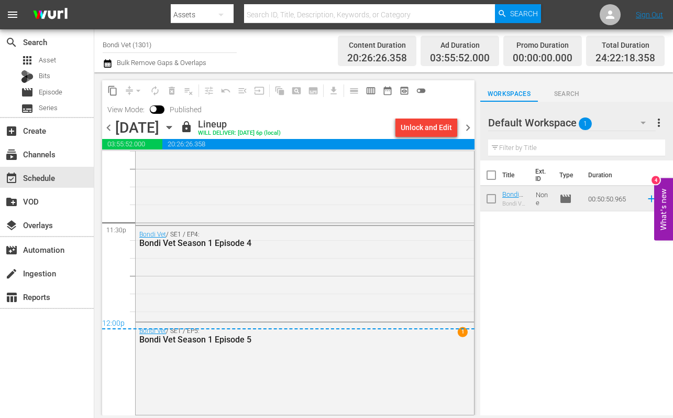
click at [468, 124] on span "chevron_right" at bounding box center [468, 127] width 13 height 13
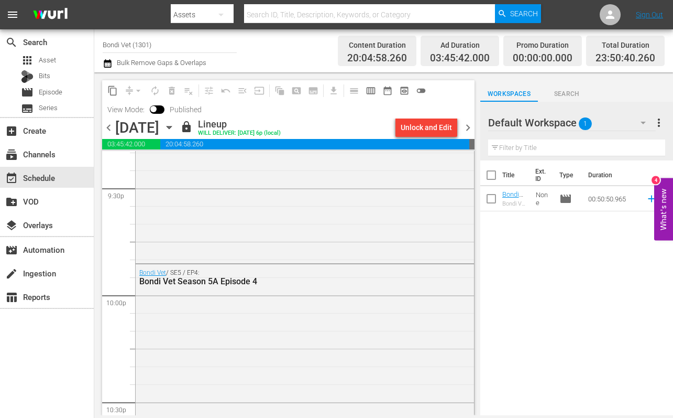
scroll to position [4918, 0]
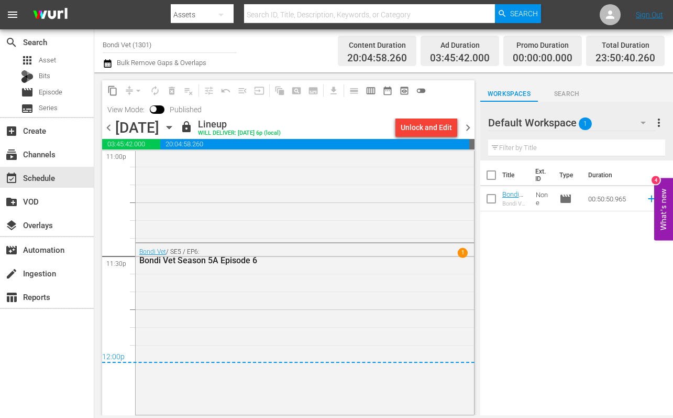
click at [468, 127] on span "chevron_right" at bounding box center [468, 127] width 13 height 13
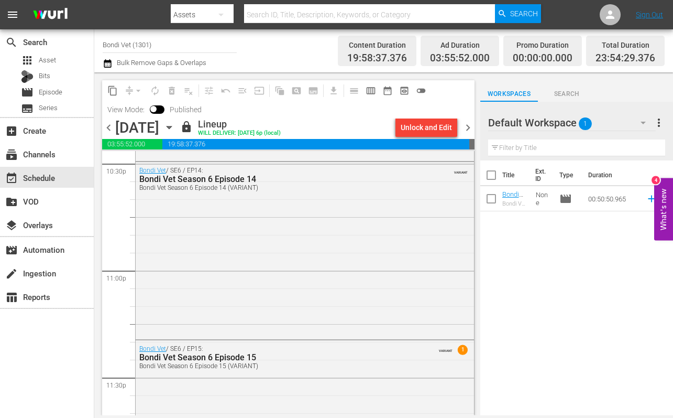
scroll to position [4899, 0]
